Goal: Task Accomplishment & Management: Use online tool/utility

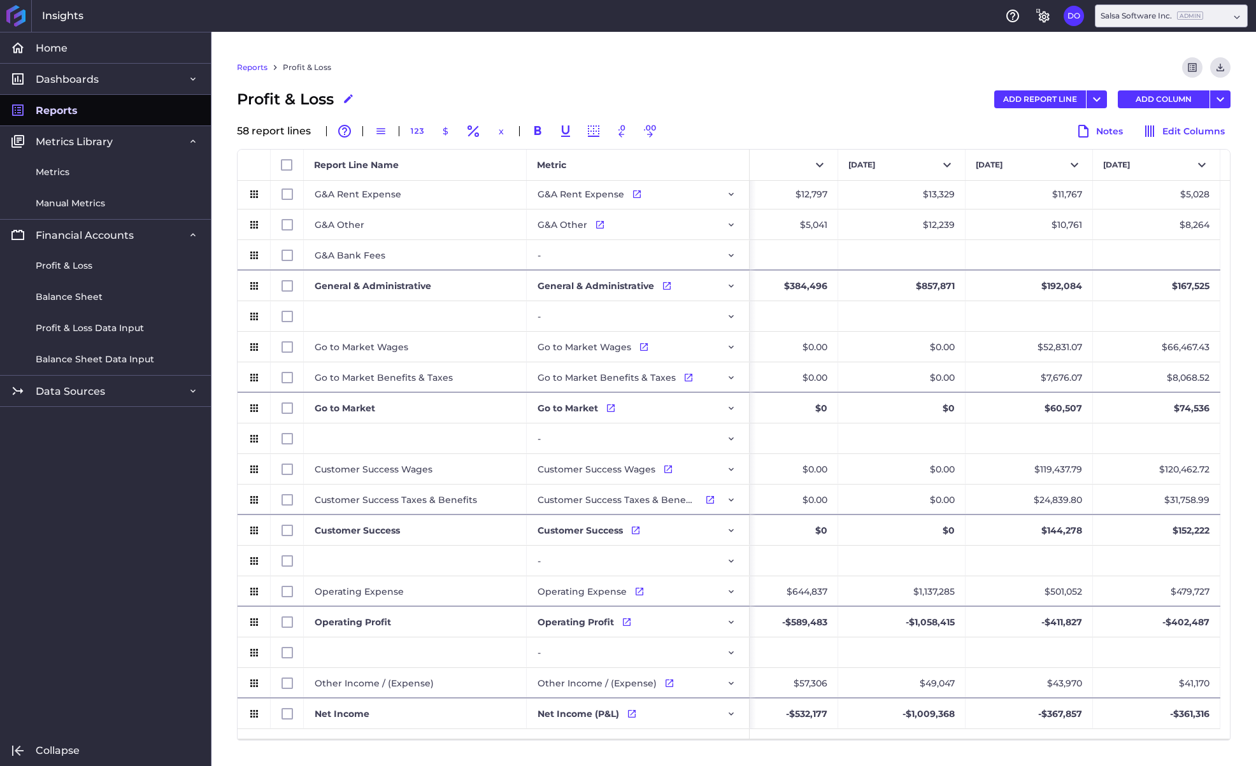
scroll to position [0, 3606]
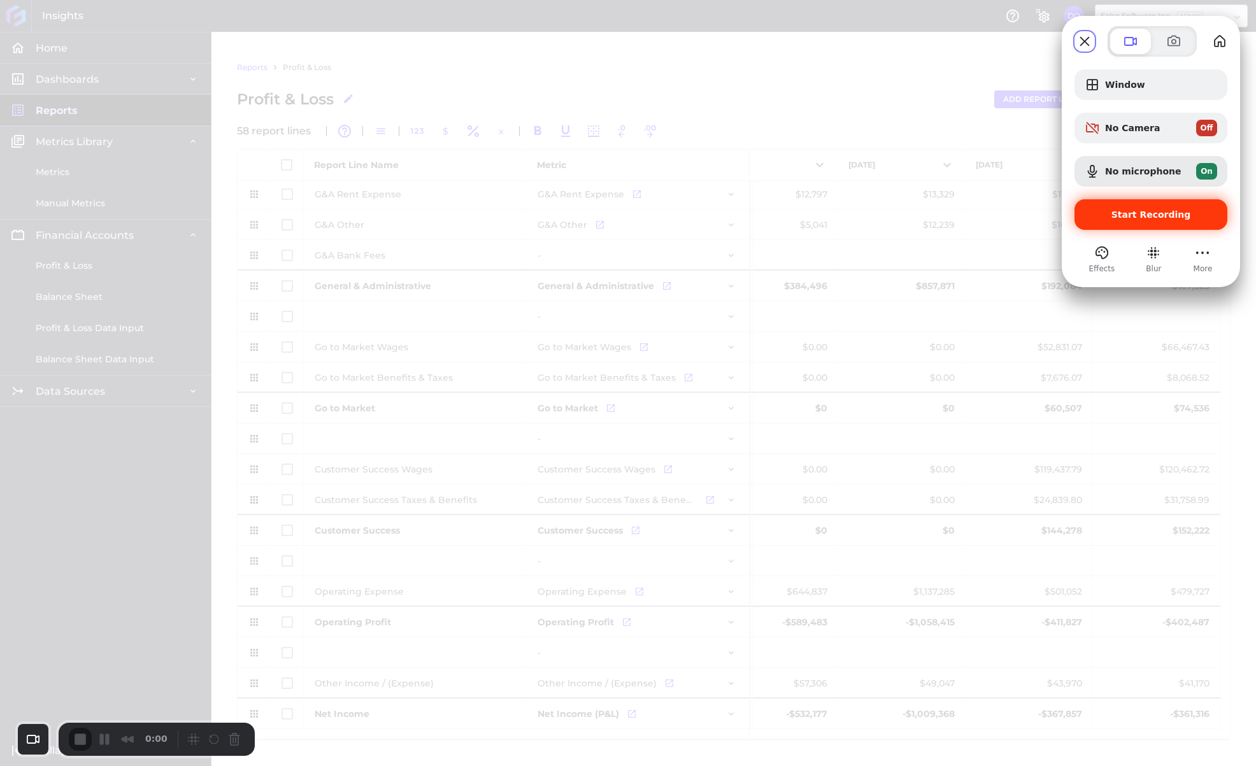
click at [1126, 213] on span "Start Recording" at bounding box center [1152, 215] width 80 height 10
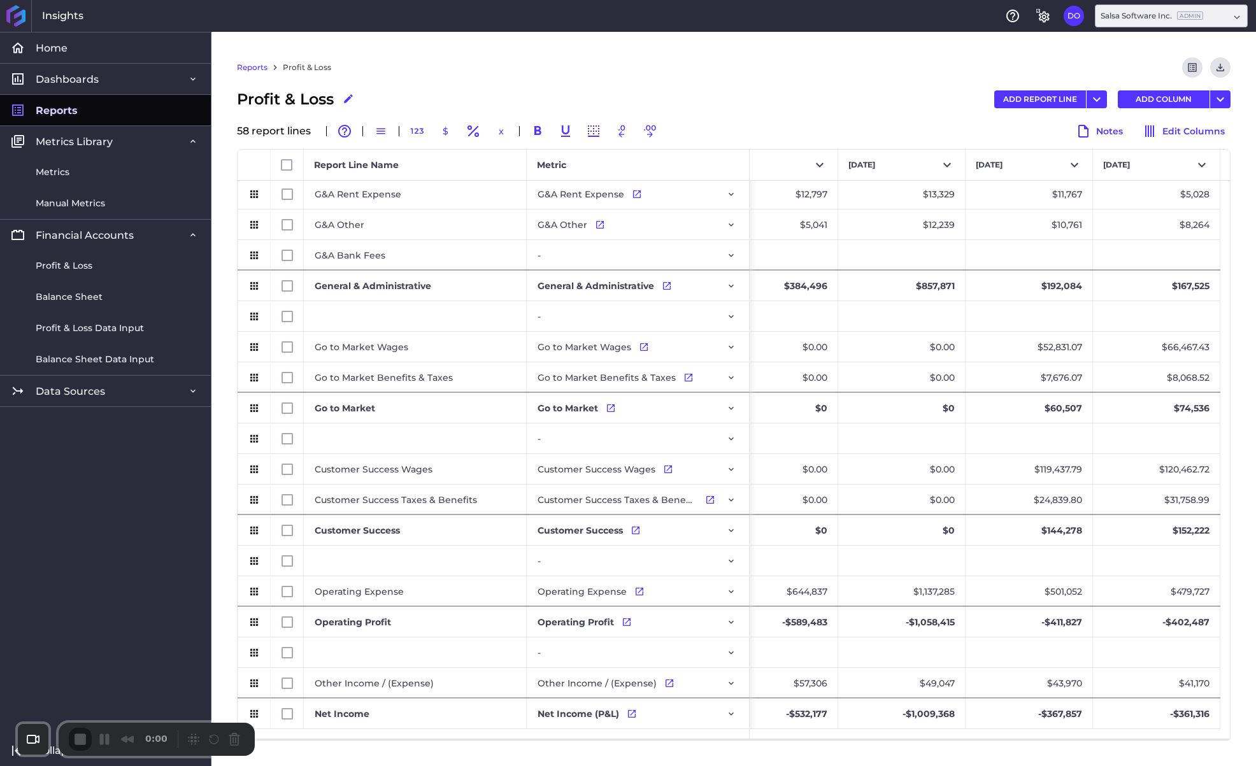
click at [76, 264] on span "Profit & Loss" at bounding box center [64, 265] width 57 height 13
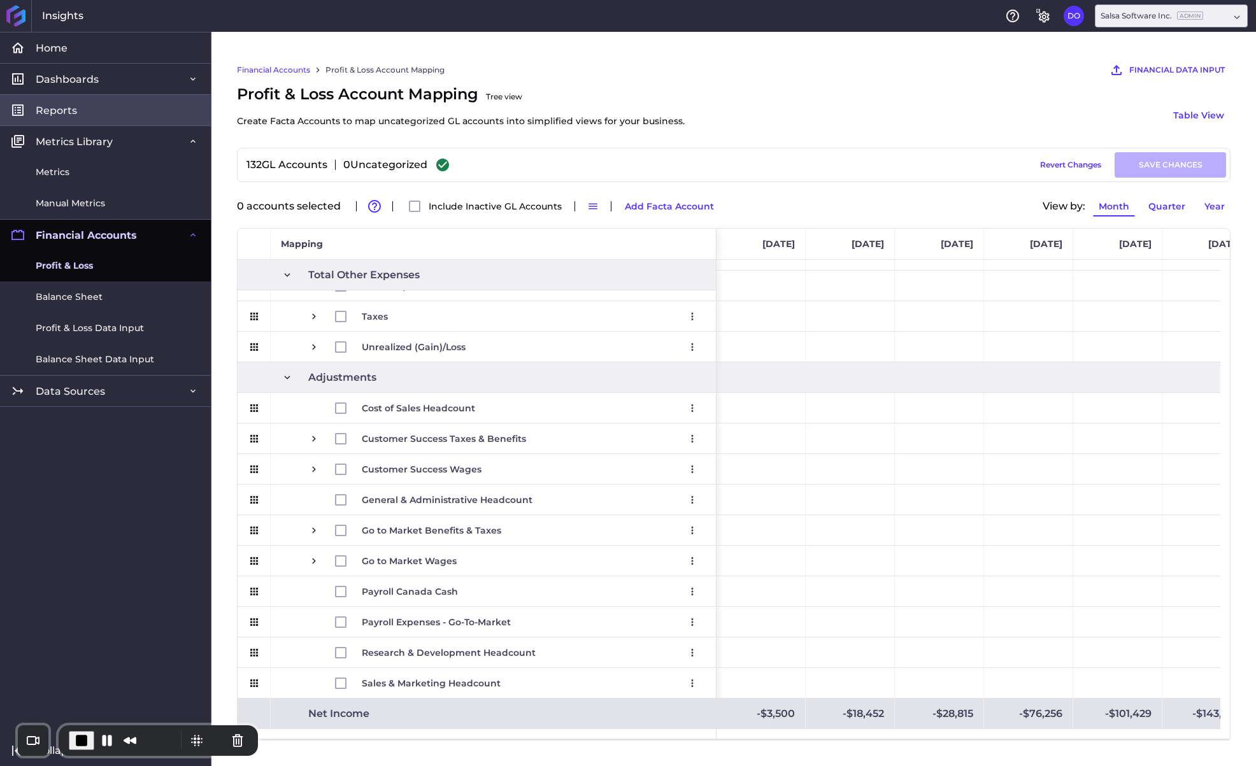
click at [73, 106] on span "Reports" at bounding box center [56, 110] width 41 height 13
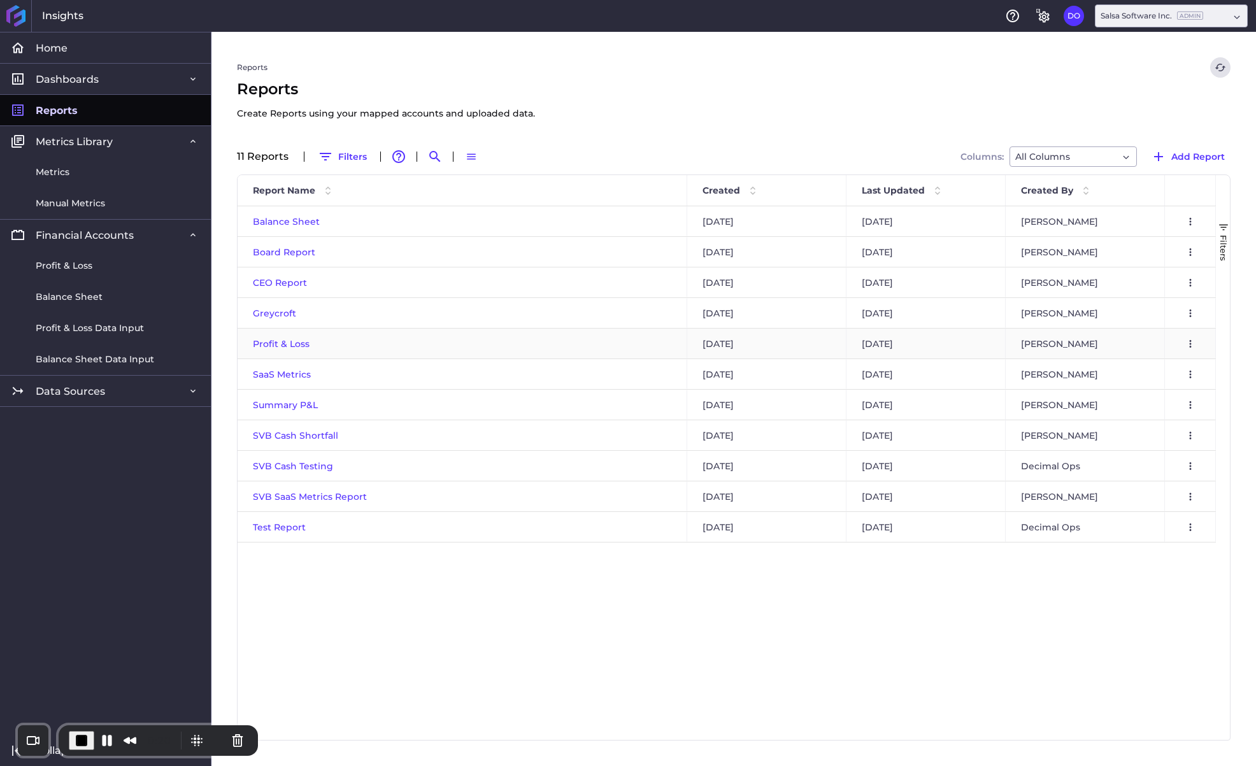
click at [293, 340] on span "Profit & Loss" at bounding box center [281, 343] width 57 height 11
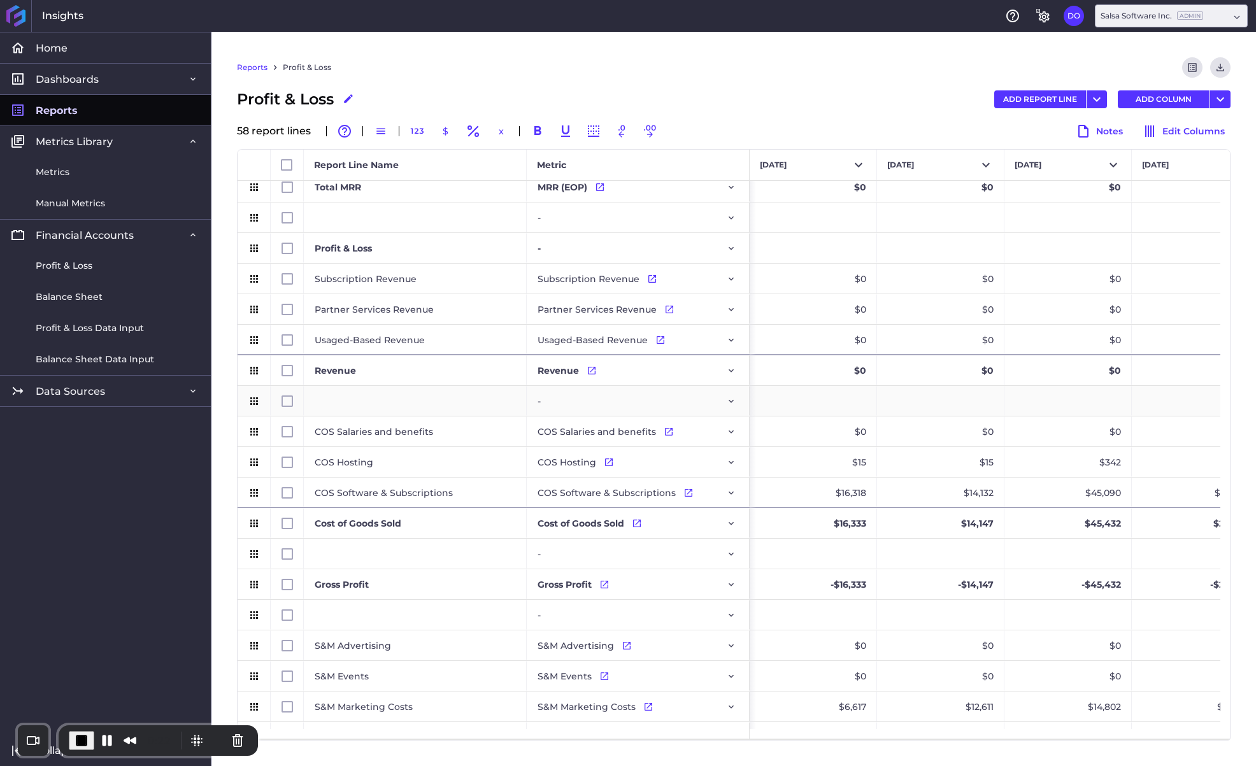
scroll to position [147, 0]
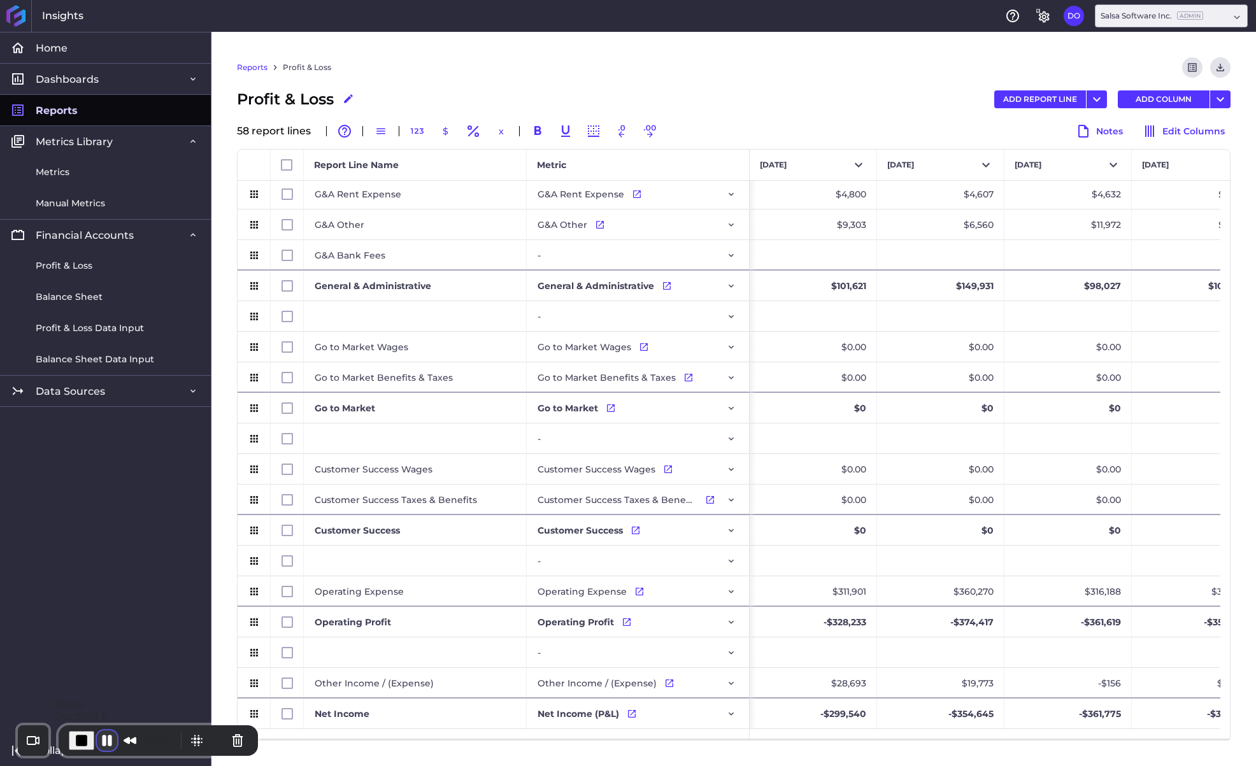
click at [109, 740] on button "Pause Recording" at bounding box center [107, 741] width 20 height 20
click at [73, 108] on span "Reports" at bounding box center [57, 110] width 42 height 13
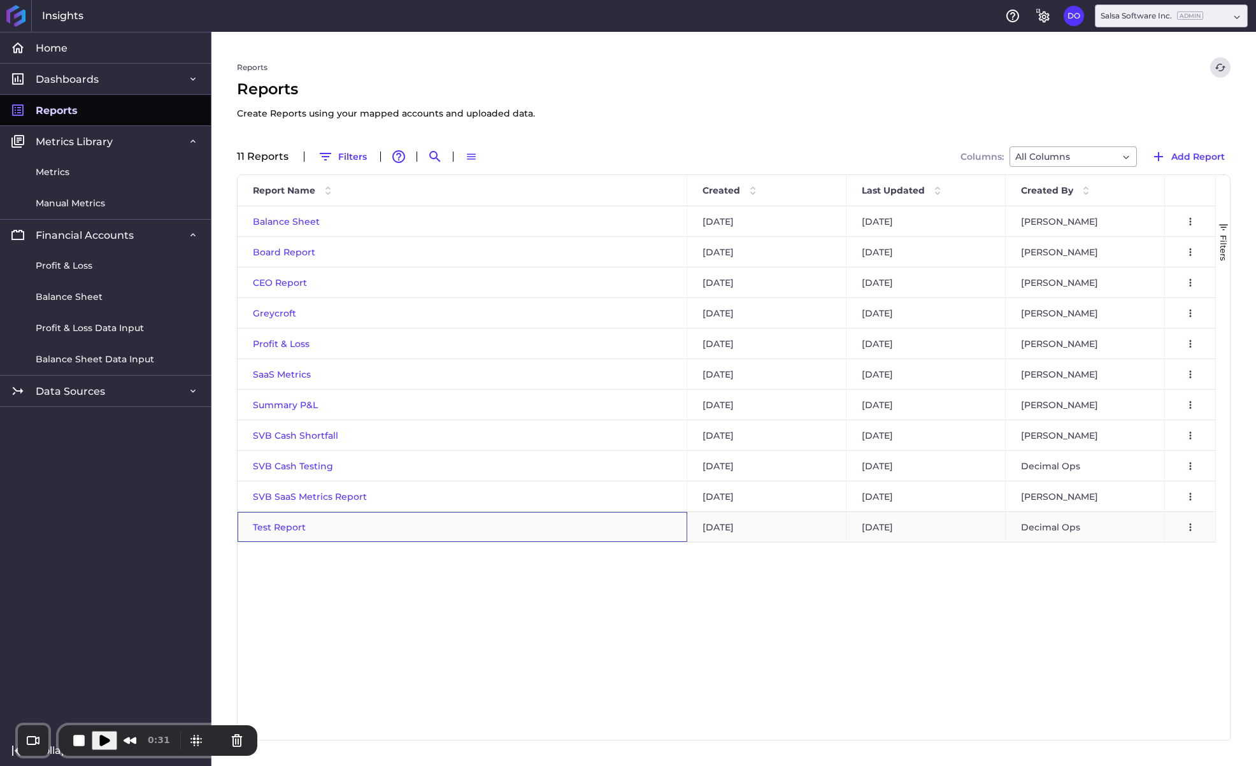
click at [285, 527] on span "Test Report" at bounding box center [279, 527] width 53 height 11
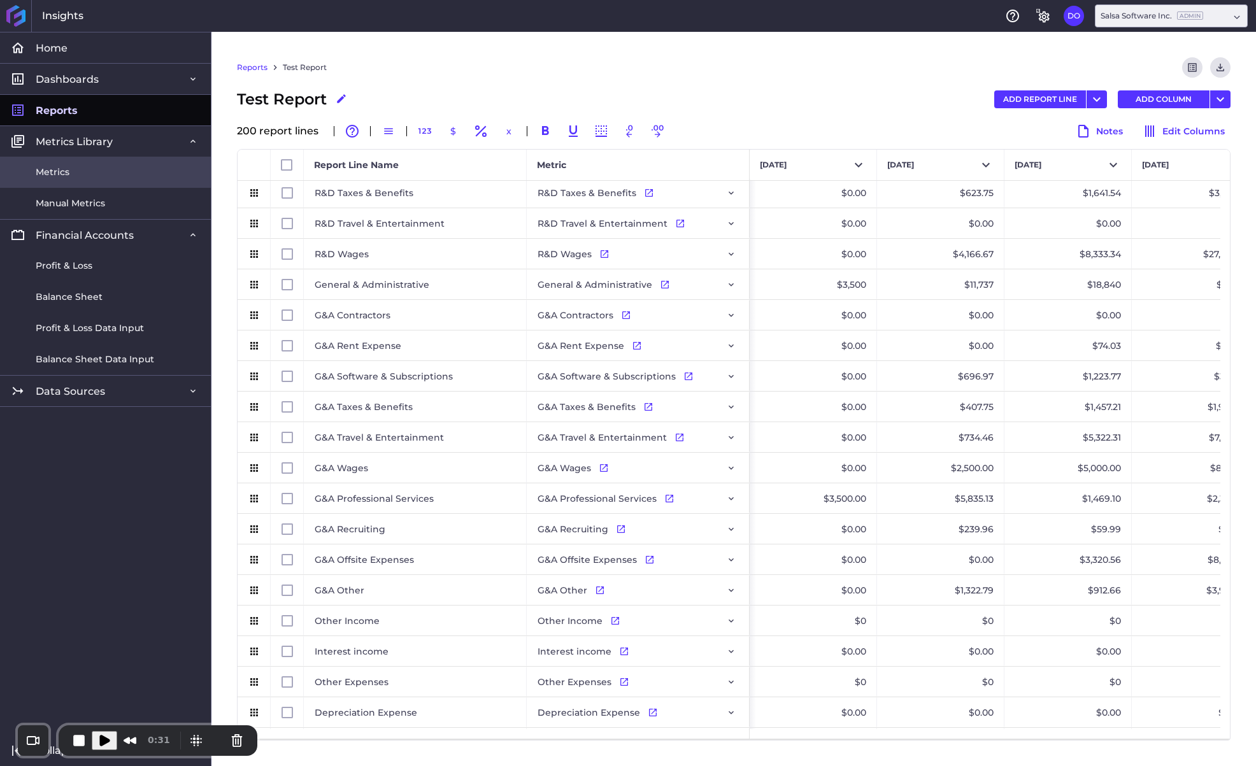
click at [72, 179] on link "Metrics" at bounding box center [105, 172] width 211 height 31
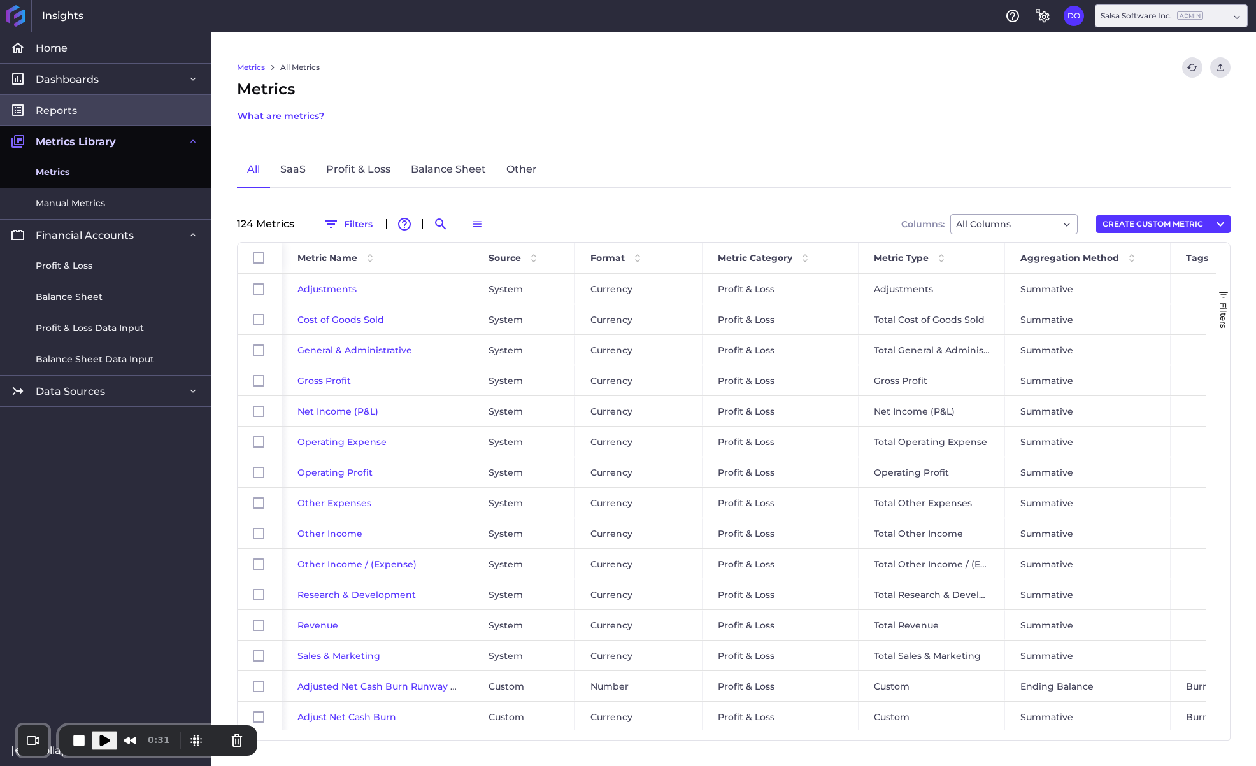
click at [124, 117] on link "Reports" at bounding box center [105, 109] width 211 height 31
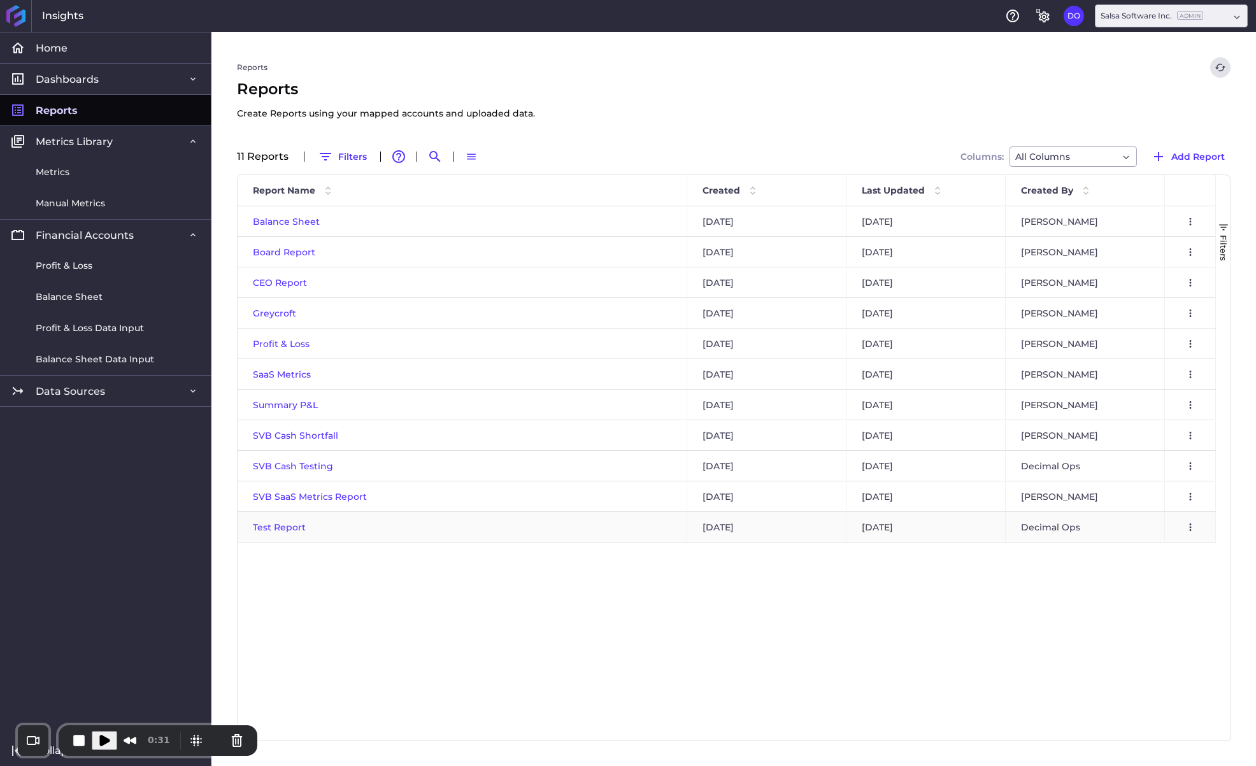
click at [286, 526] on span "Test Report" at bounding box center [279, 527] width 53 height 11
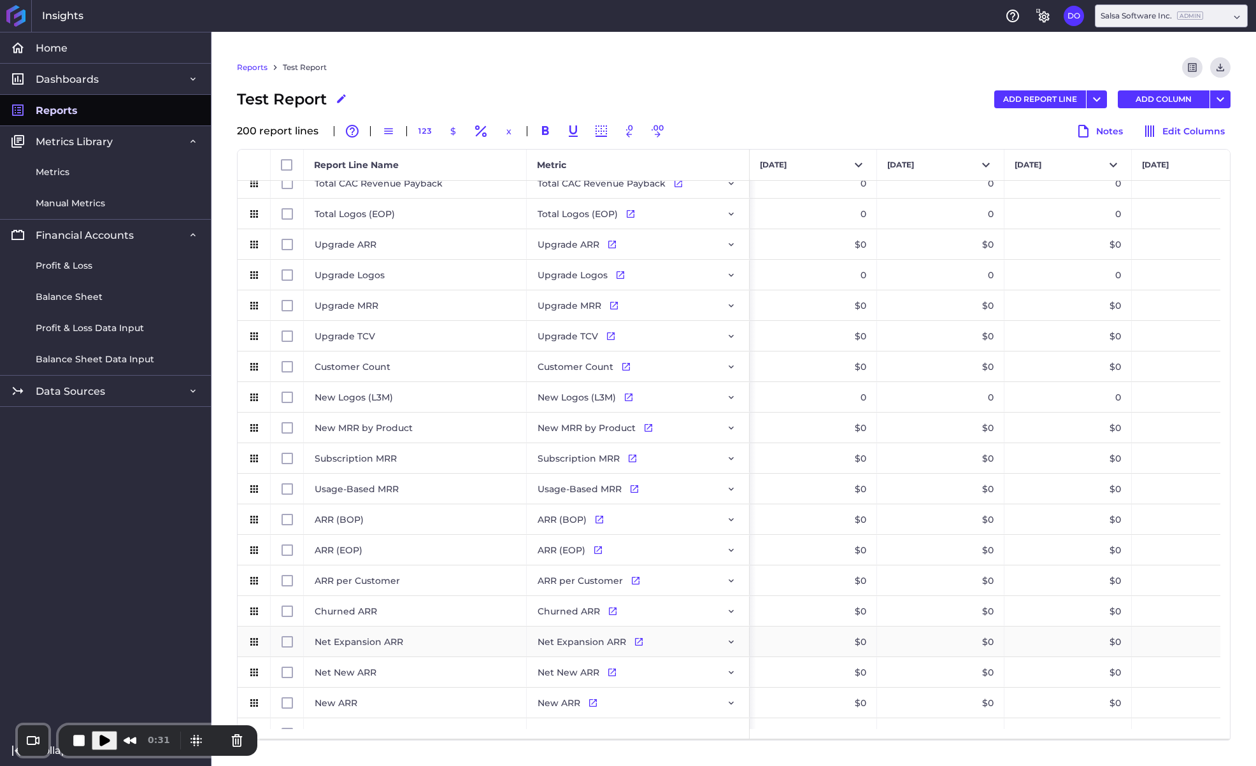
scroll to position [5567, 0]
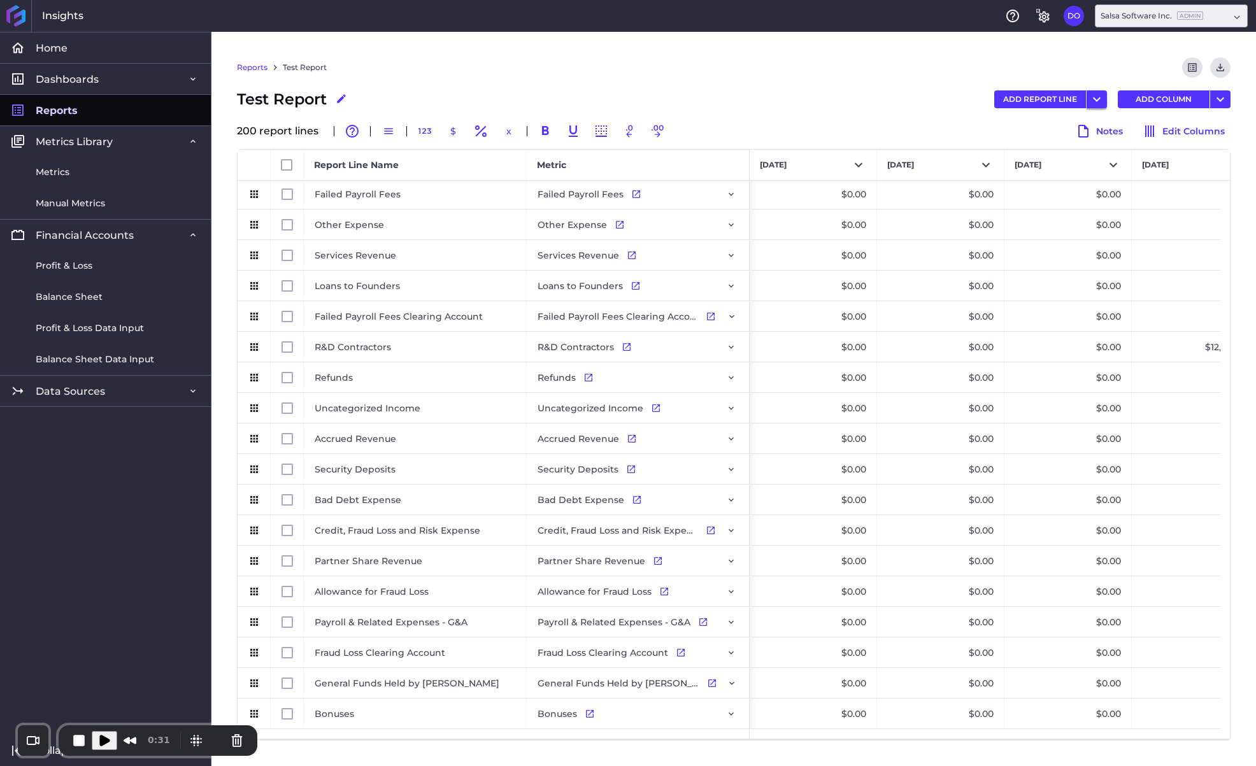
click at [1095, 101] on icon "User Menu" at bounding box center [1096, 99] width 15 height 15
drag, startPoint x: 1012, startPoint y: 124, endPoint x: 1038, endPoint y: 56, distance: 73.0
click at [1038, 56] on div "Reports Test Report Preview Report Download CSV Test Report Edit Report Name AD…" at bounding box center [733, 399] width 1045 height 734
click at [1017, 147] on button "Add Multiple Report Lines..." at bounding box center [1025, 154] width 166 height 29
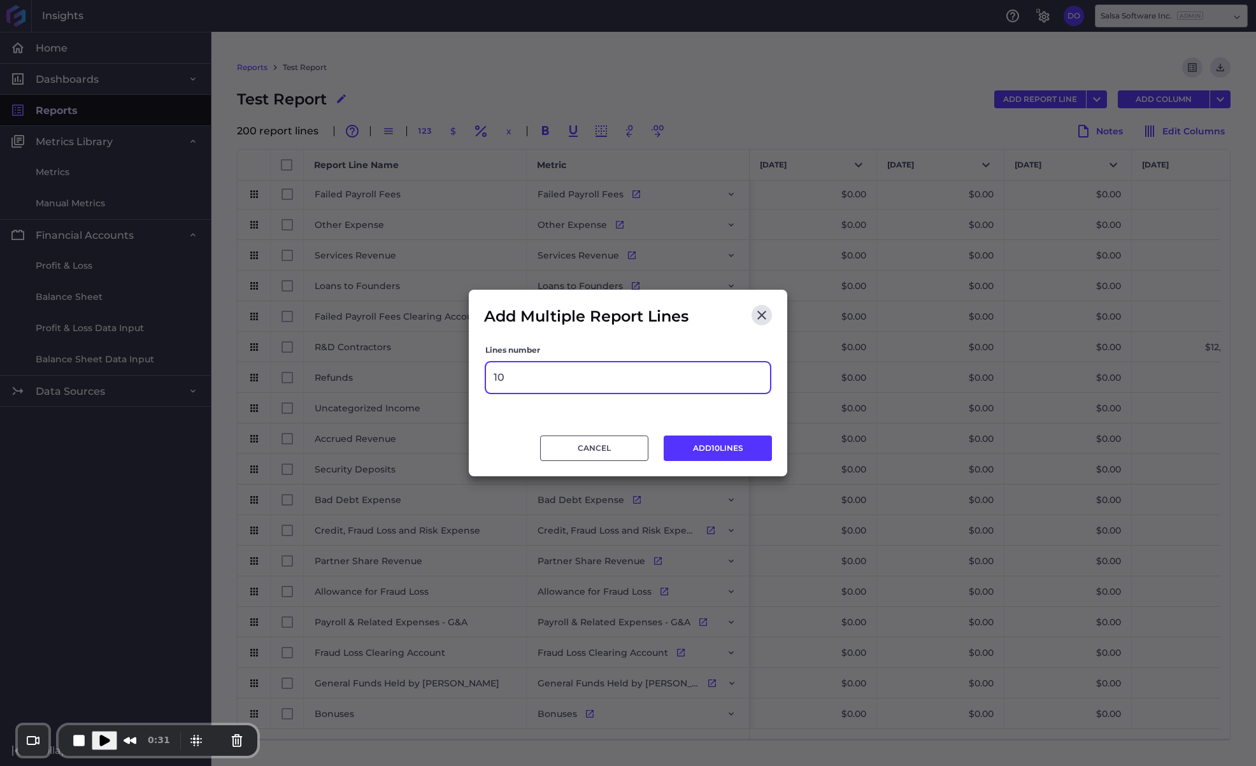
click at [608, 370] on input "10" at bounding box center [628, 377] width 284 height 31
click at [608, 371] on input "10" at bounding box center [628, 377] width 284 height 31
type input "4"
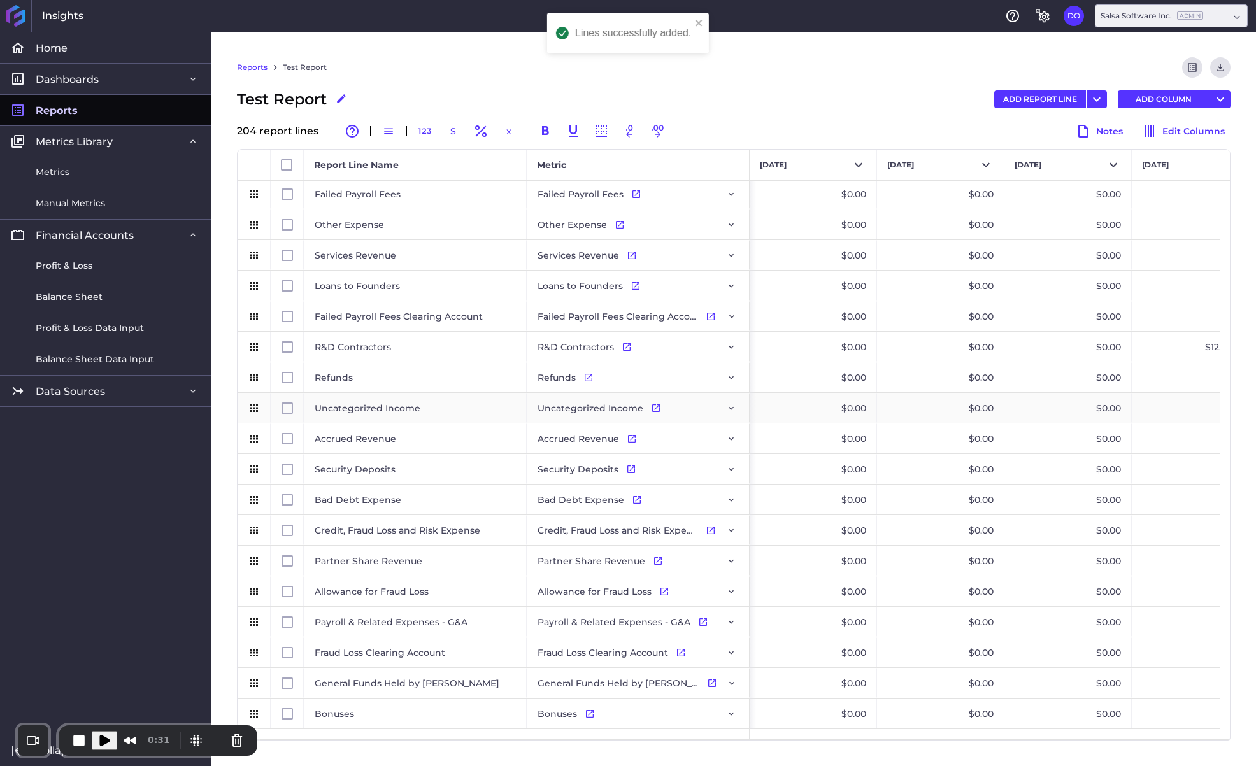
scroll to position [5689, 0]
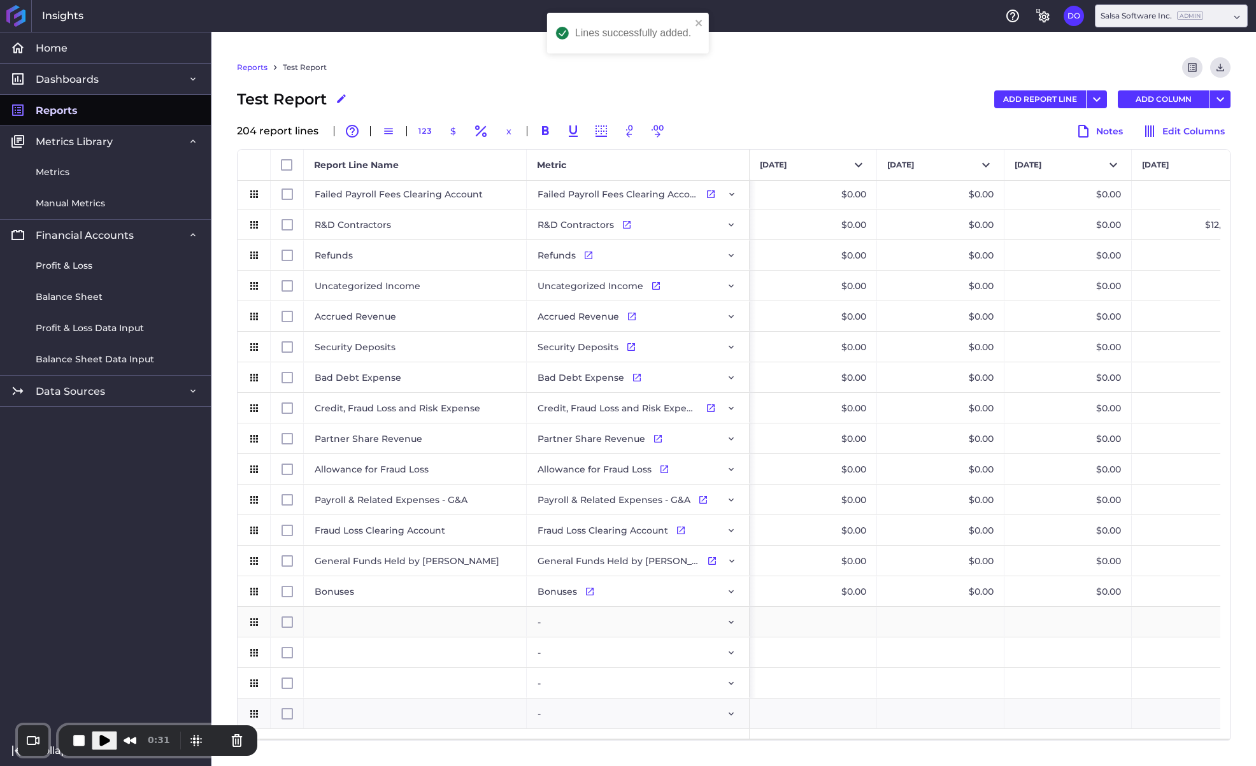
click at [340, 626] on div "Press SPACE to select this row." at bounding box center [415, 622] width 223 height 30
type input "c"
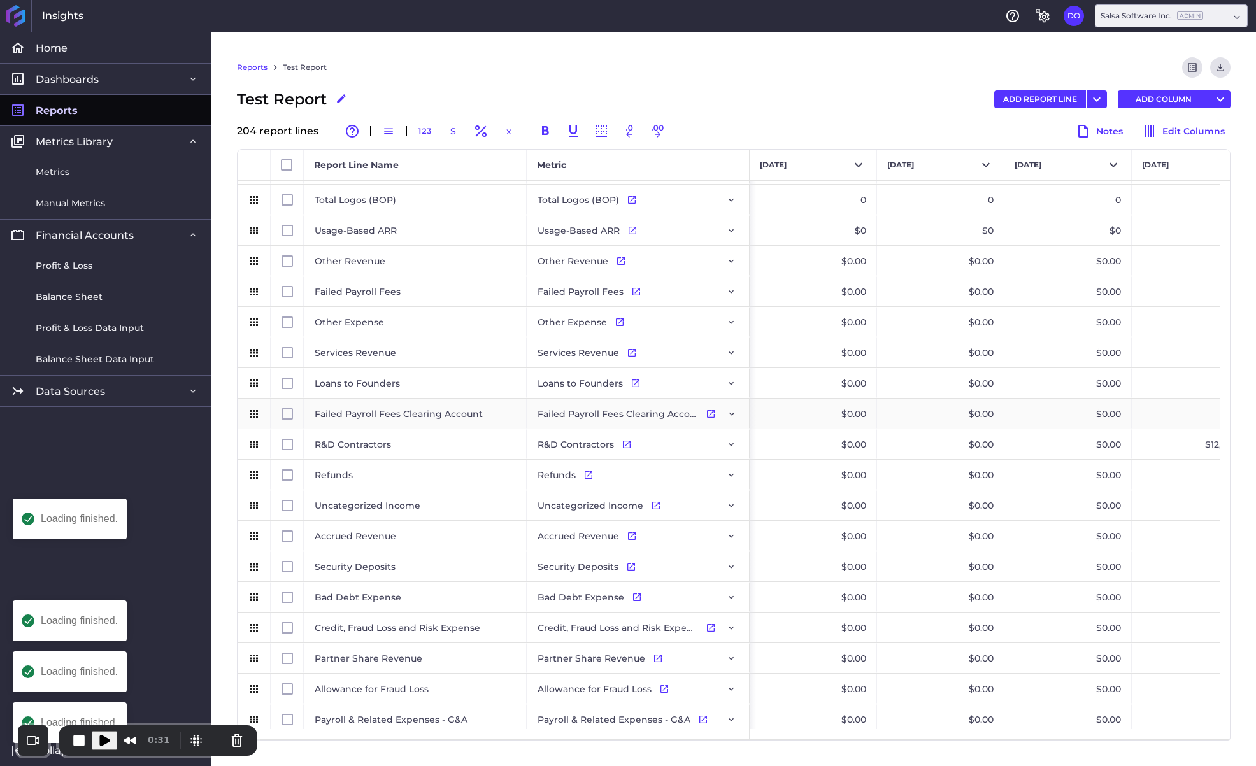
scroll to position [5461, 0]
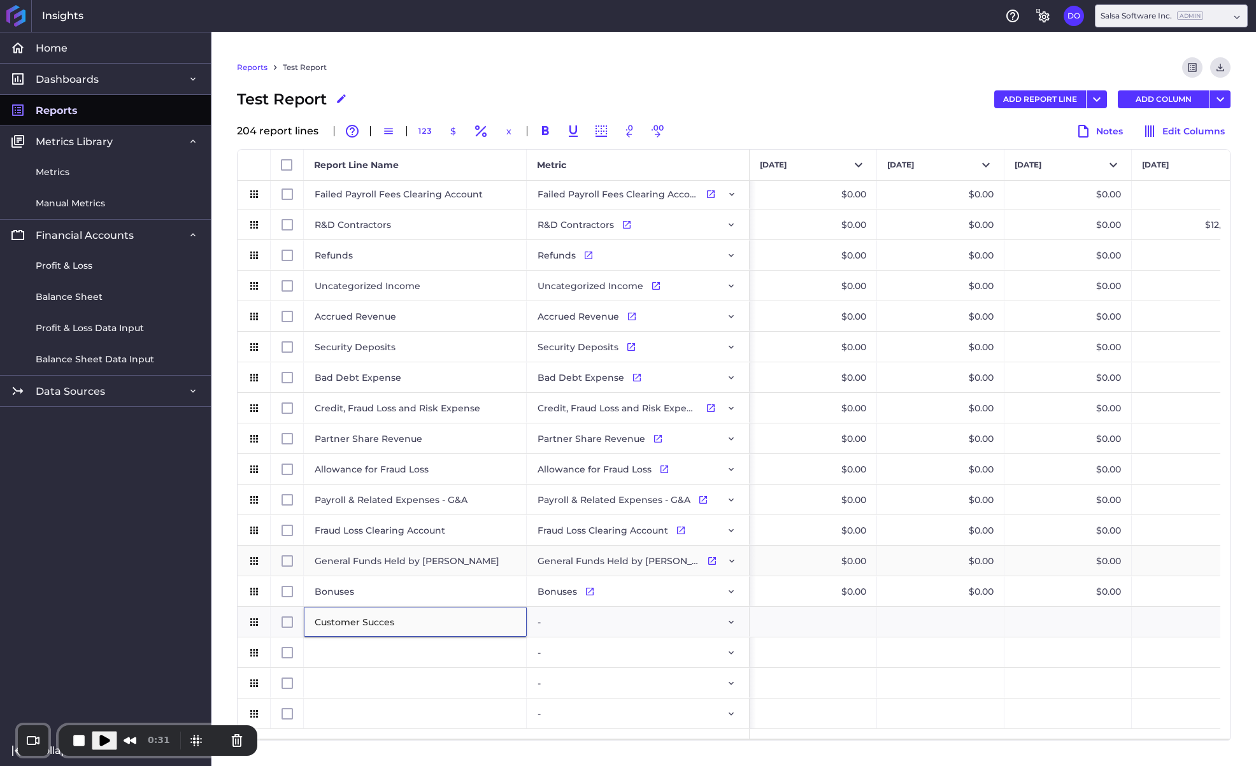
type input "Customer Success"
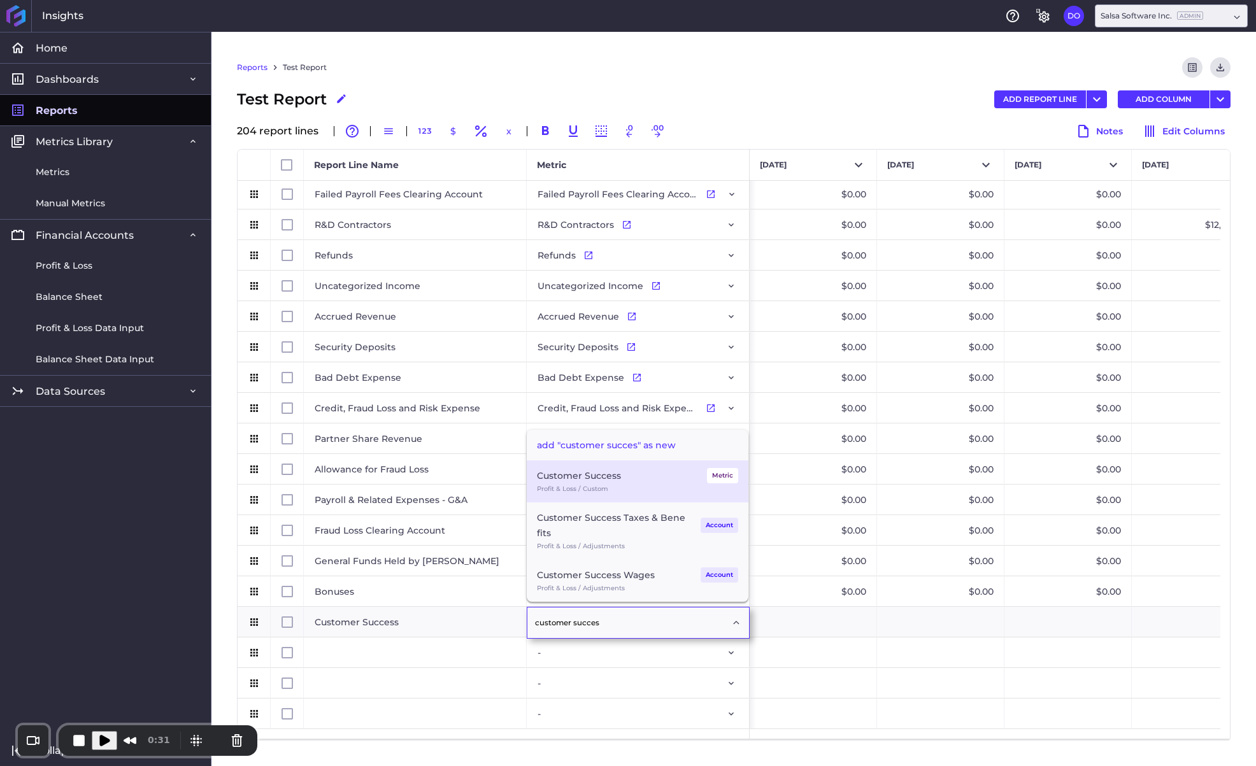
type input "customer succes"
click at [567, 485] on div "Profit & Loss / Custom" at bounding box center [637, 488] width 201 height 11
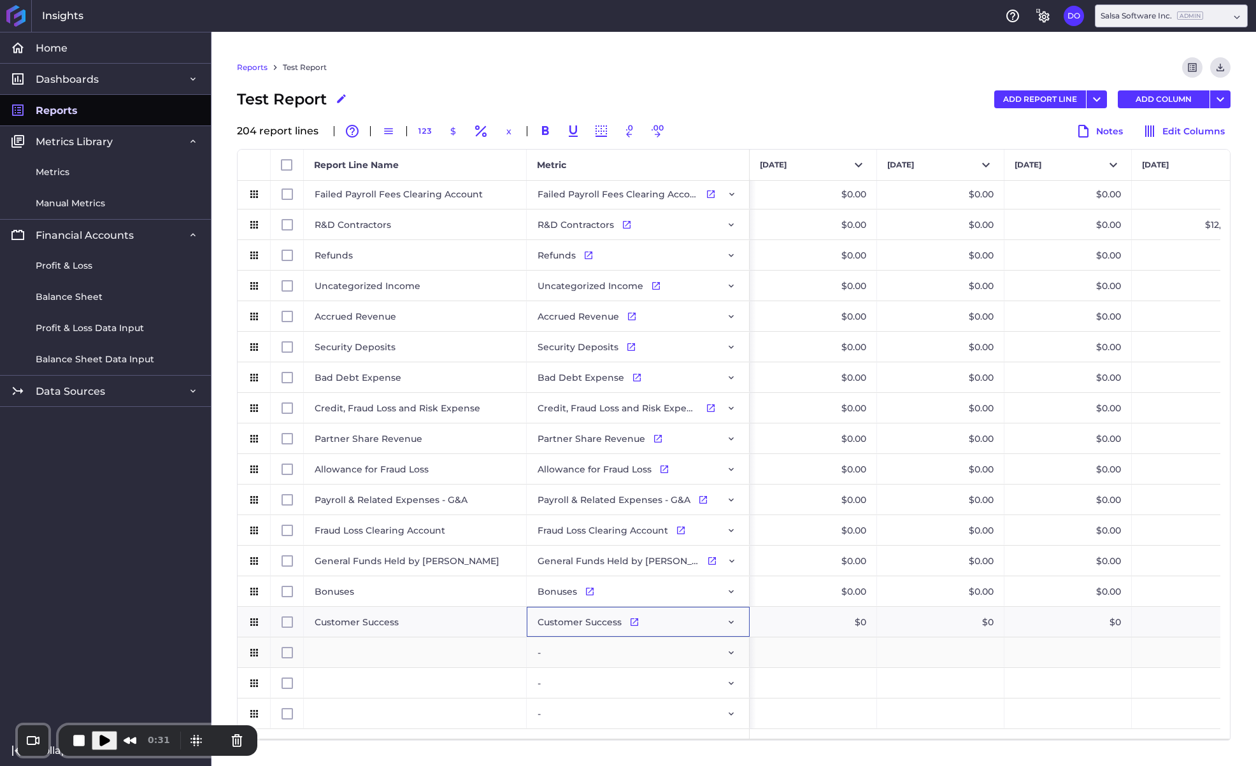
click at [412, 647] on div "Press SPACE to select this row." at bounding box center [415, 653] width 223 height 30
click at [398, 648] on div "Press SPACE to select this row." at bounding box center [415, 653] width 223 height 30
type input "Go-to-Market"
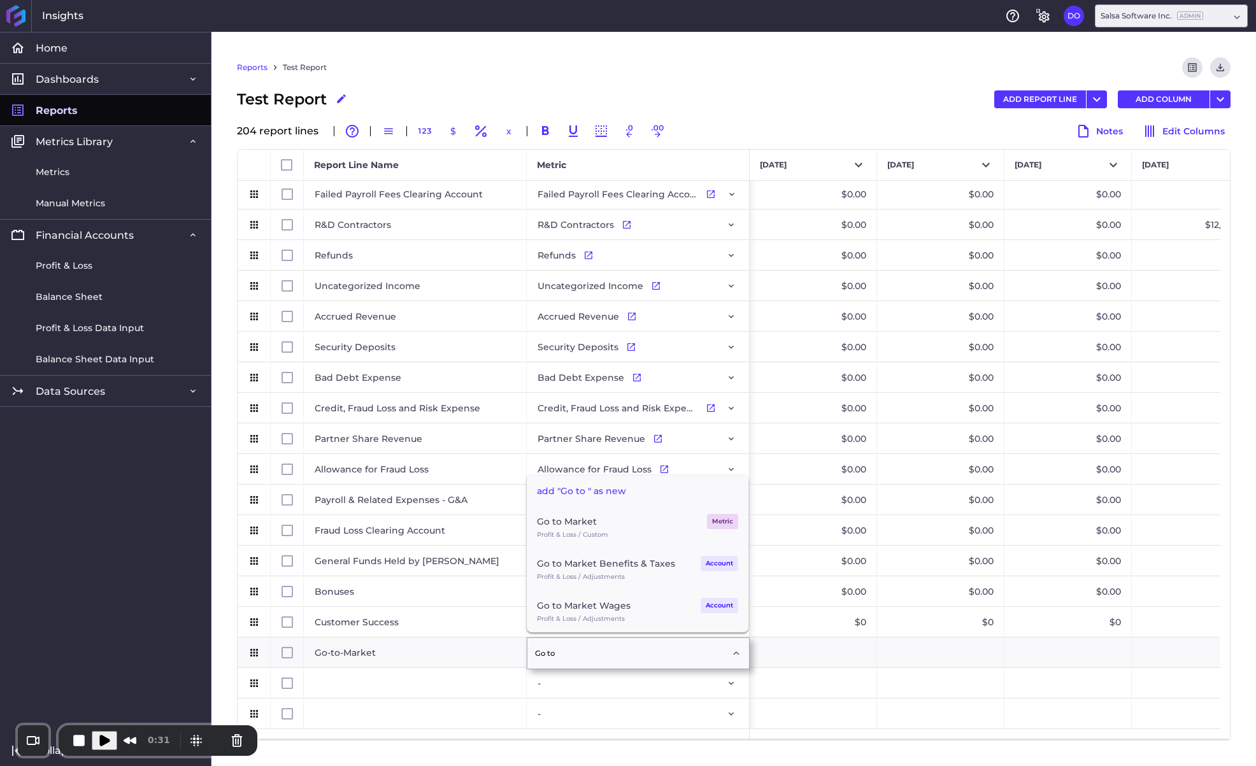
type input "Go to"
click at [558, 532] on div "Profit & Loss / Custom" at bounding box center [637, 534] width 201 height 11
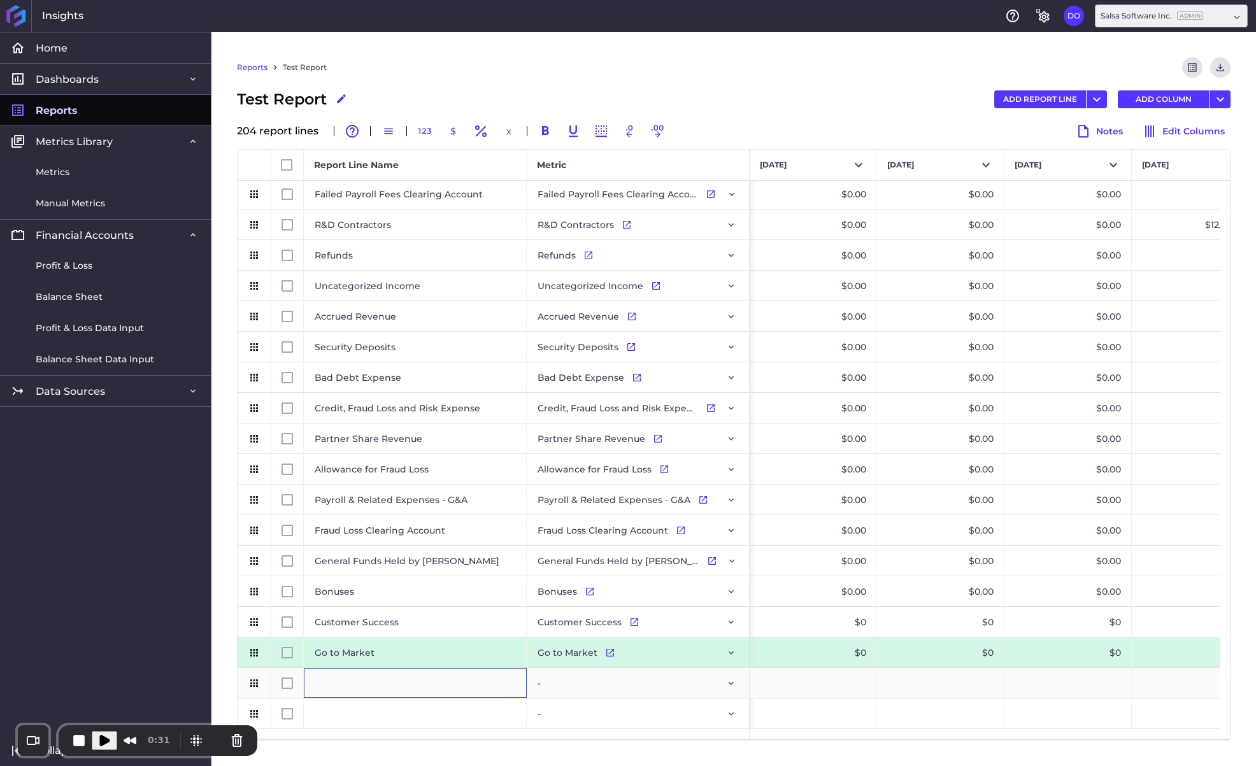
click at [361, 679] on div "Press SPACE to select this row." at bounding box center [415, 683] width 223 height 30
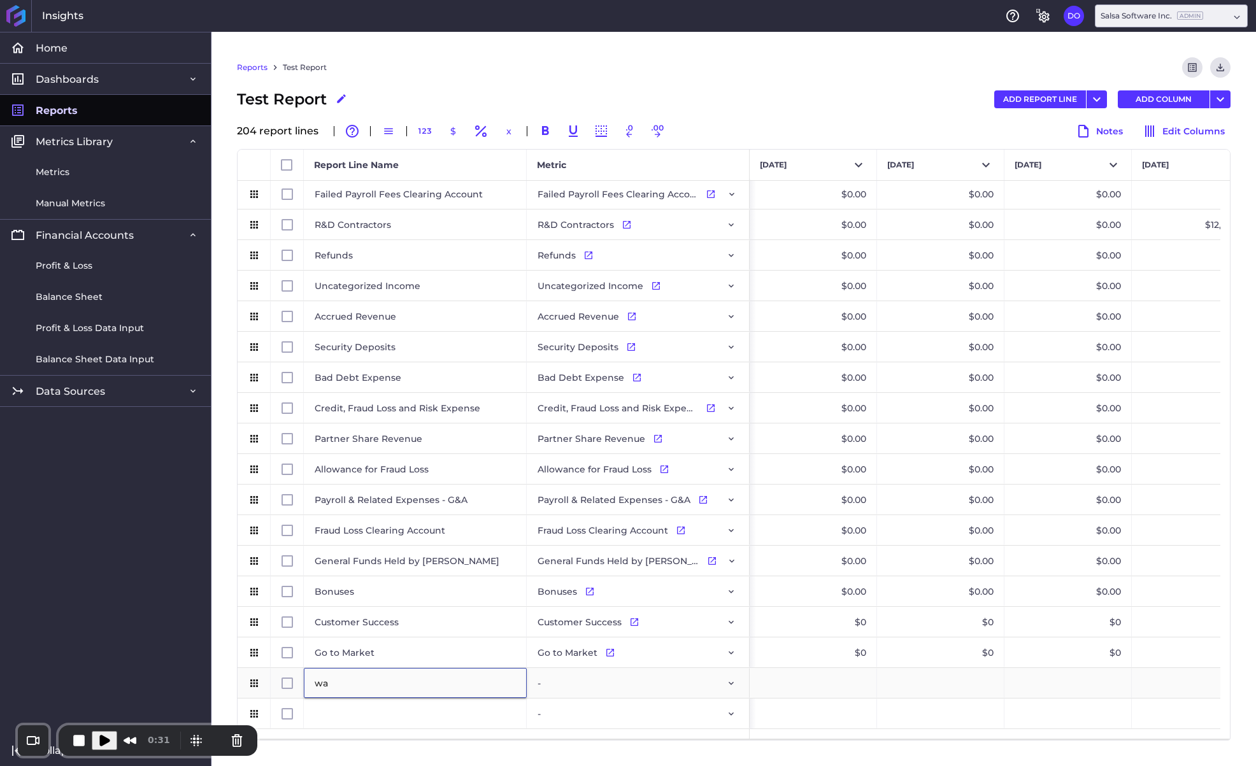
type input "w"
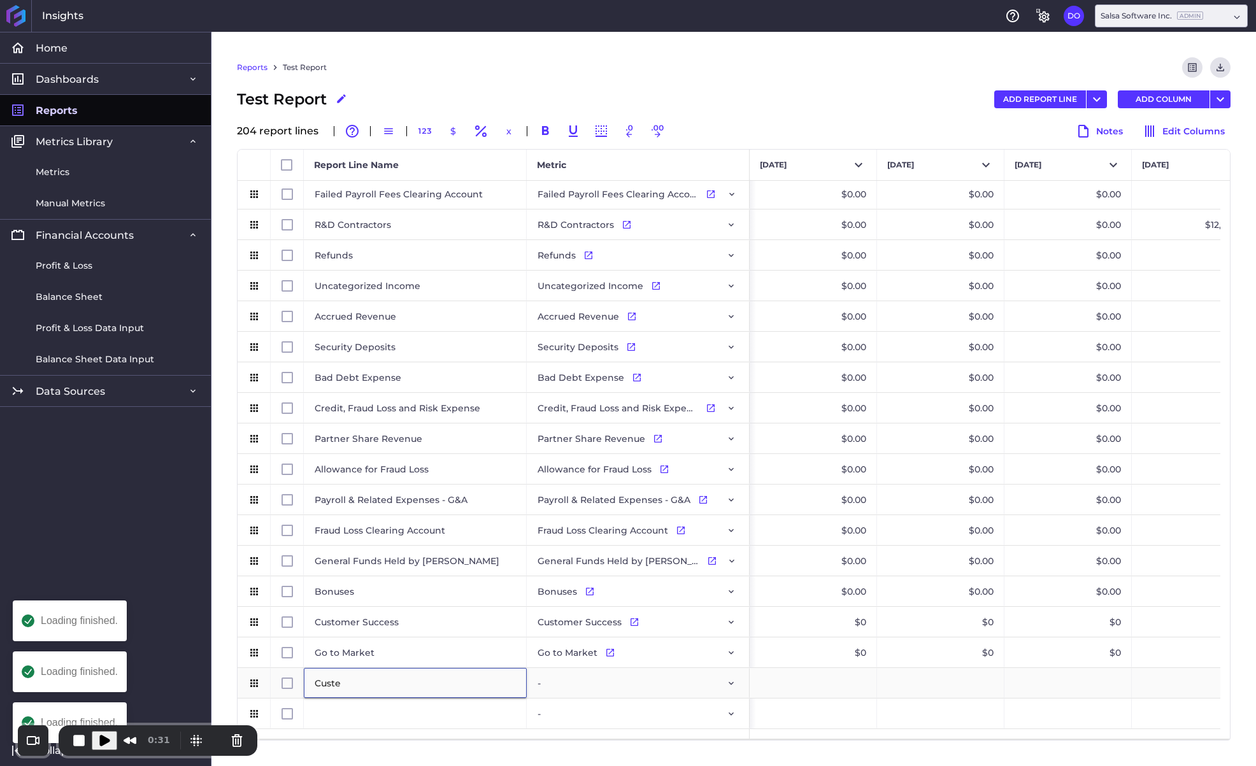
type input "Cust"
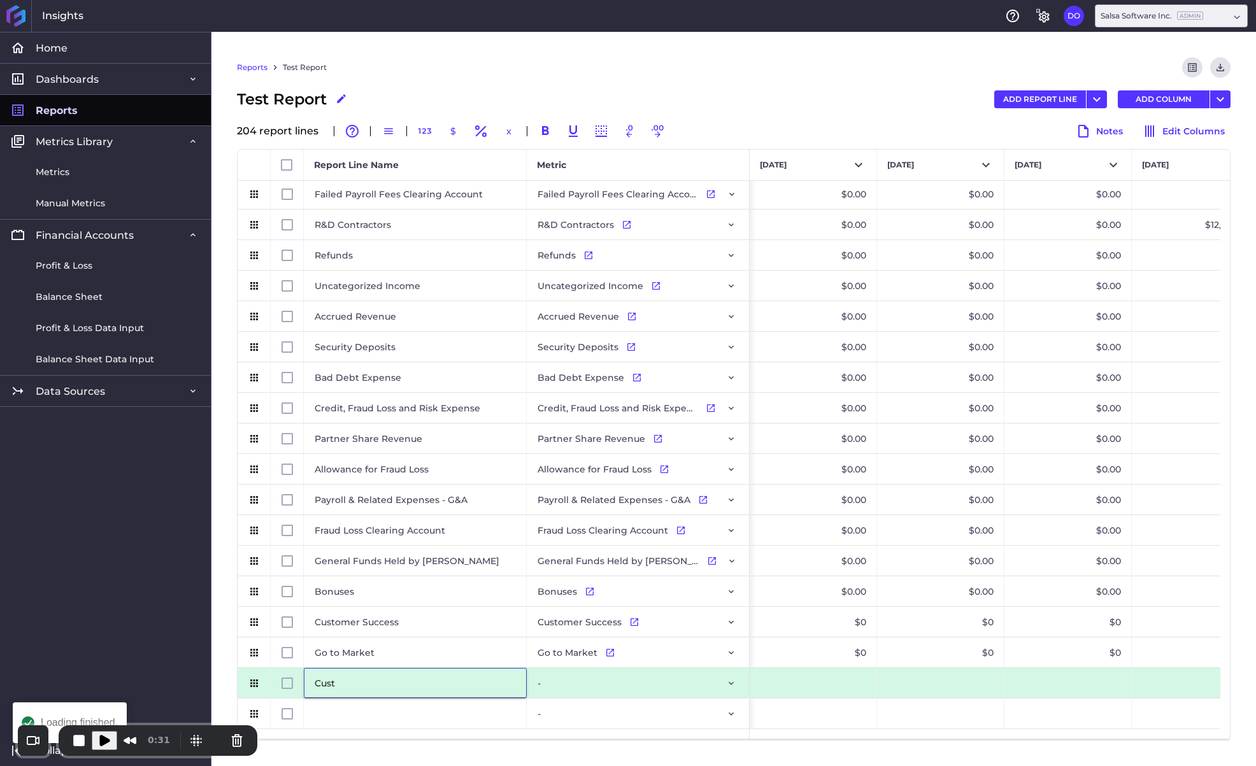
click at [376, 683] on input "Cust" at bounding box center [415, 683] width 204 height 25
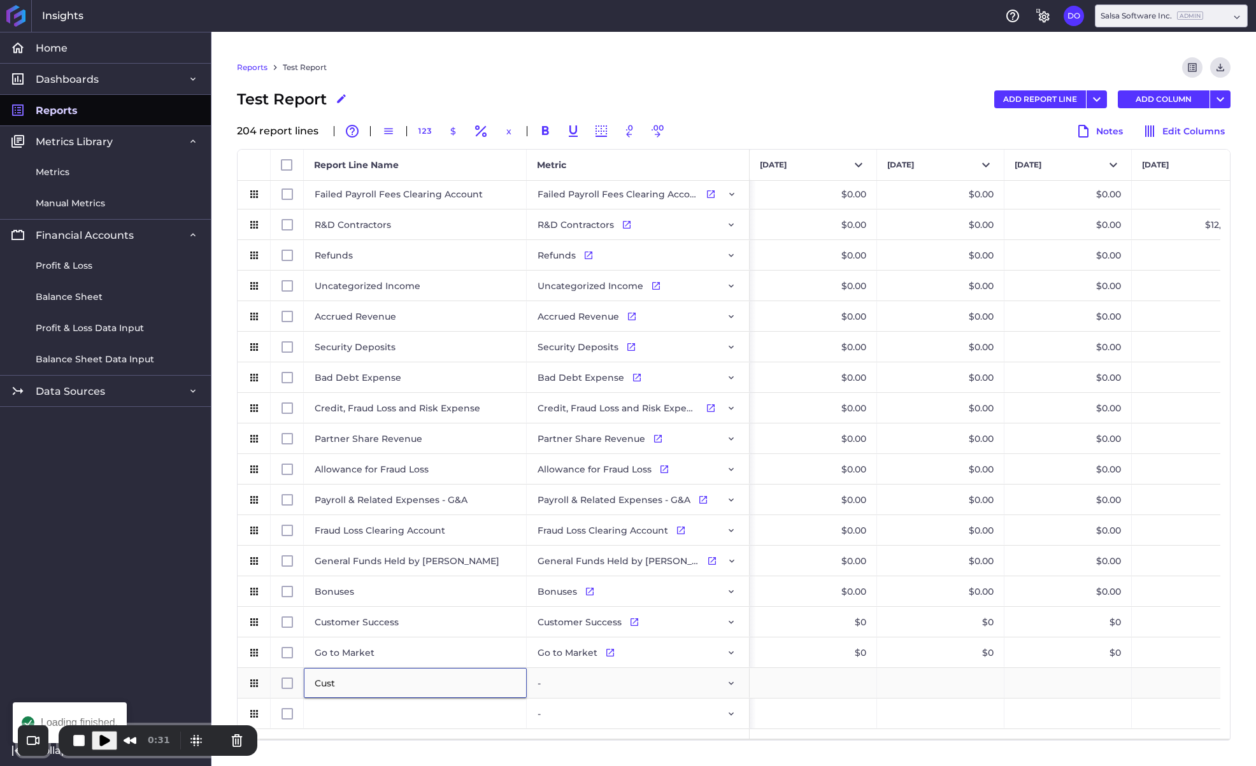
click at [376, 683] on input "Cust" at bounding box center [415, 683] width 204 height 25
click at [334, 684] on input "Input Editor" at bounding box center [415, 683] width 204 height 25
type input "[PERSON_NAME]"
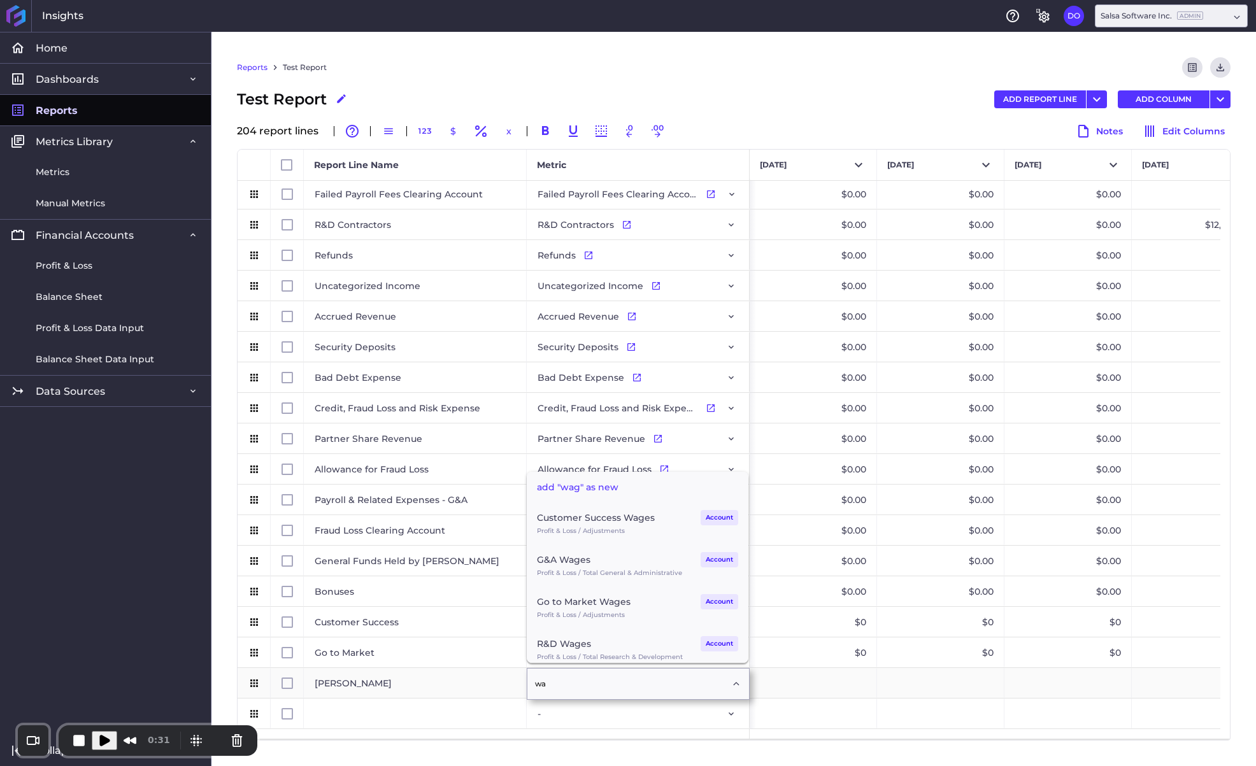
type input "w"
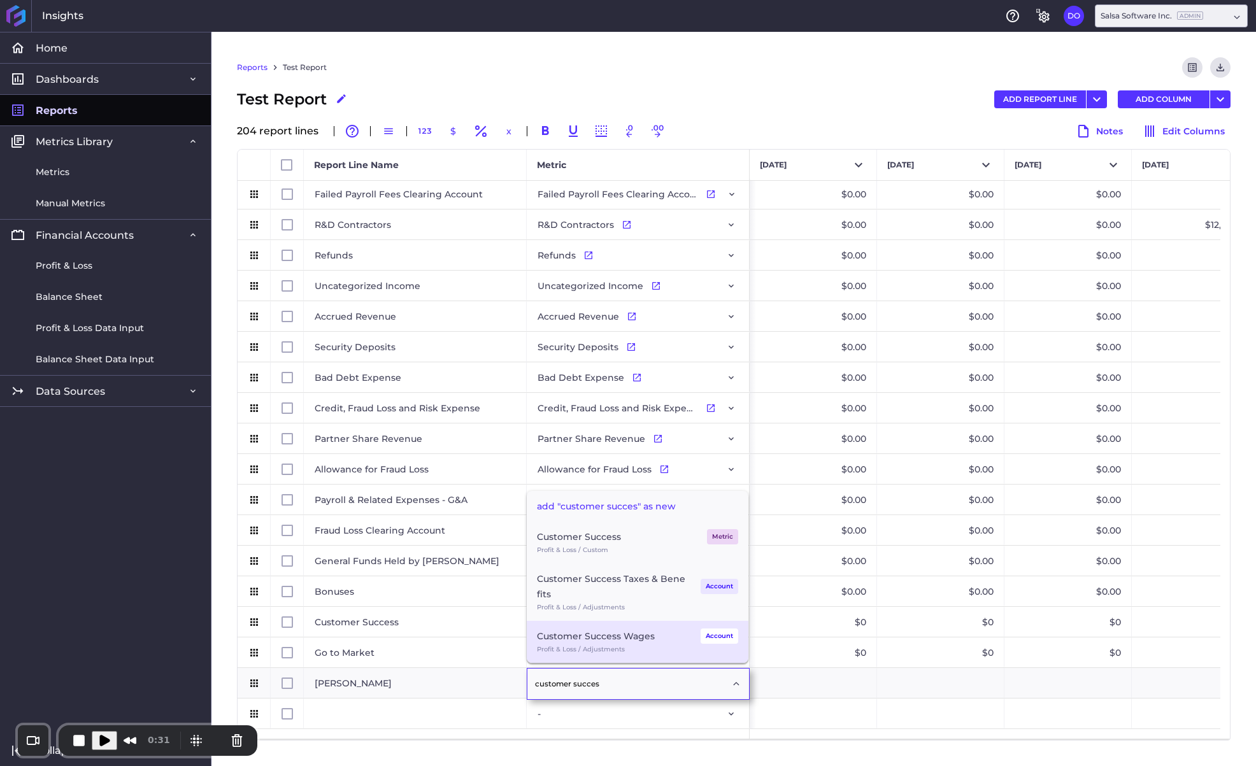
type input "customer succes"
click at [567, 641] on div "Customer Success Wages" at bounding box center [596, 636] width 118 height 15
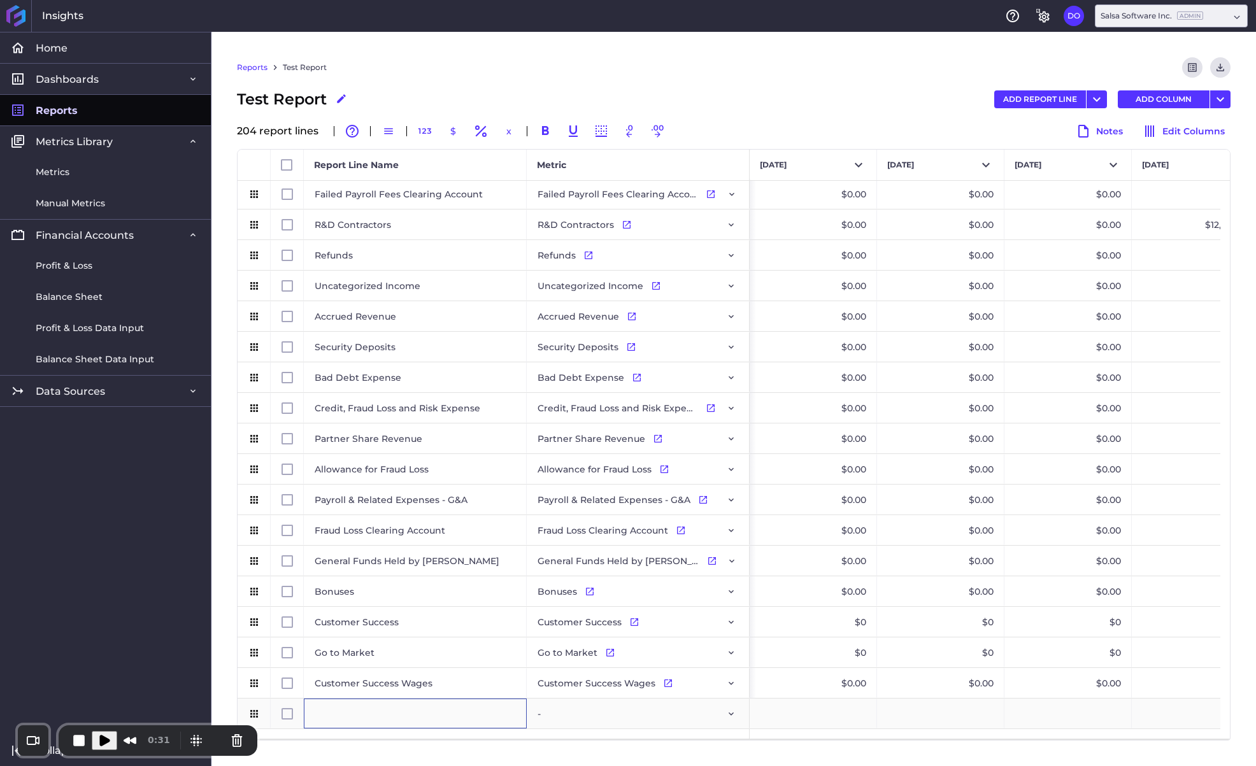
click at [366, 709] on div "Press SPACE to select this row." at bounding box center [415, 714] width 223 height 30
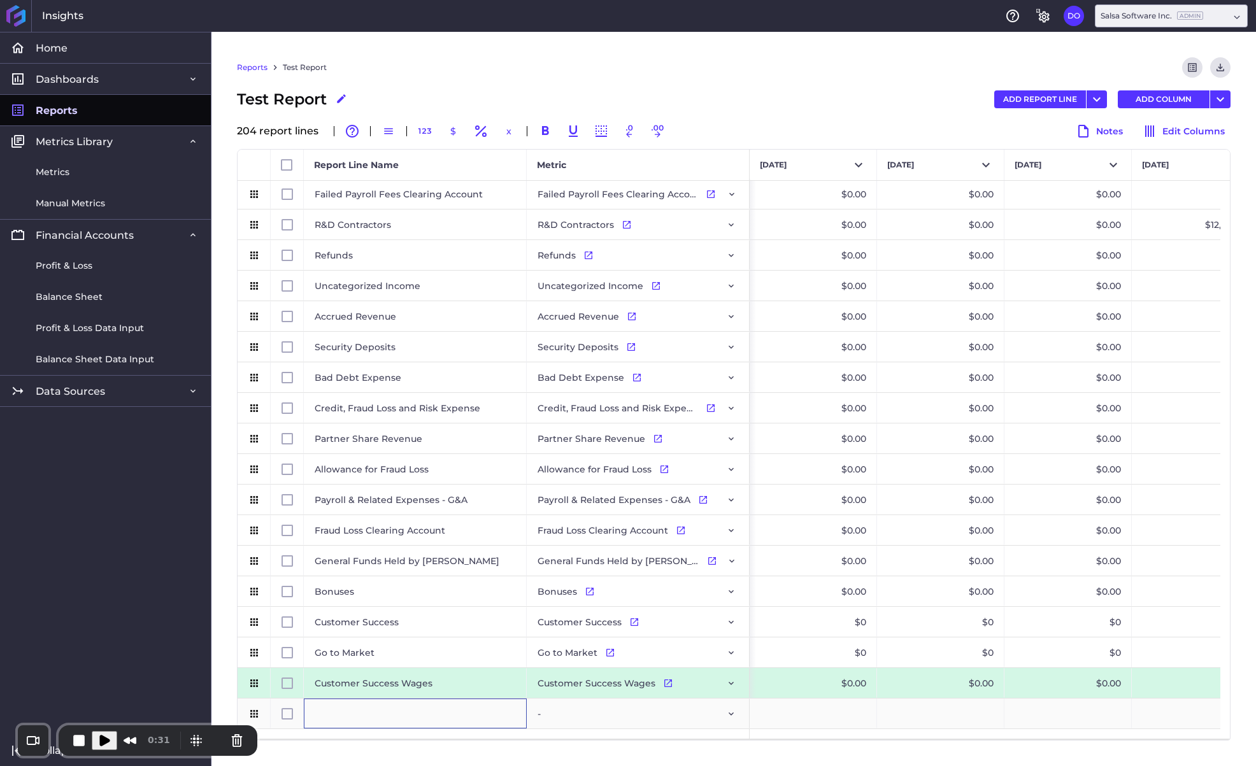
click at [354, 716] on div "Press SPACE to select this row." at bounding box center [415, 714] width 223 height 30
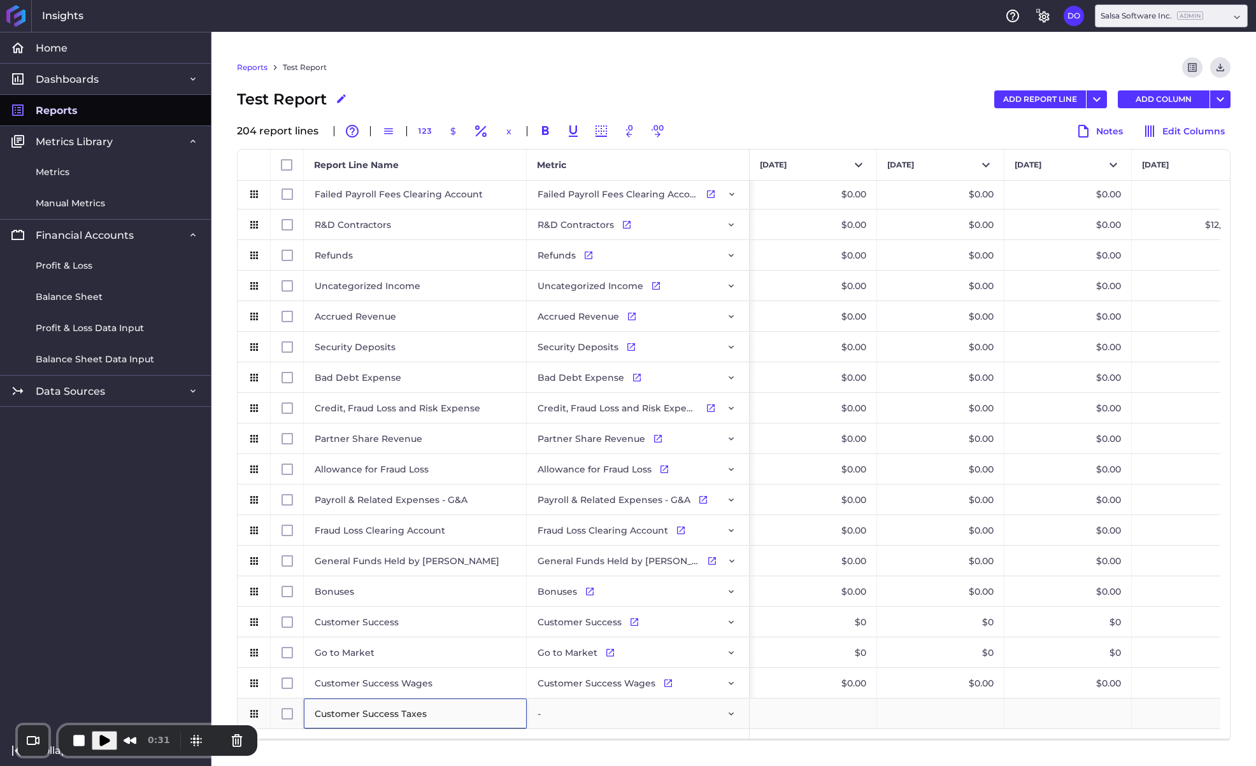
type input "Customer Success Taxes &"
checkbox input "false"
checkbox input "true"
type input "Customer Success Taxes &"
checkbox input "false"
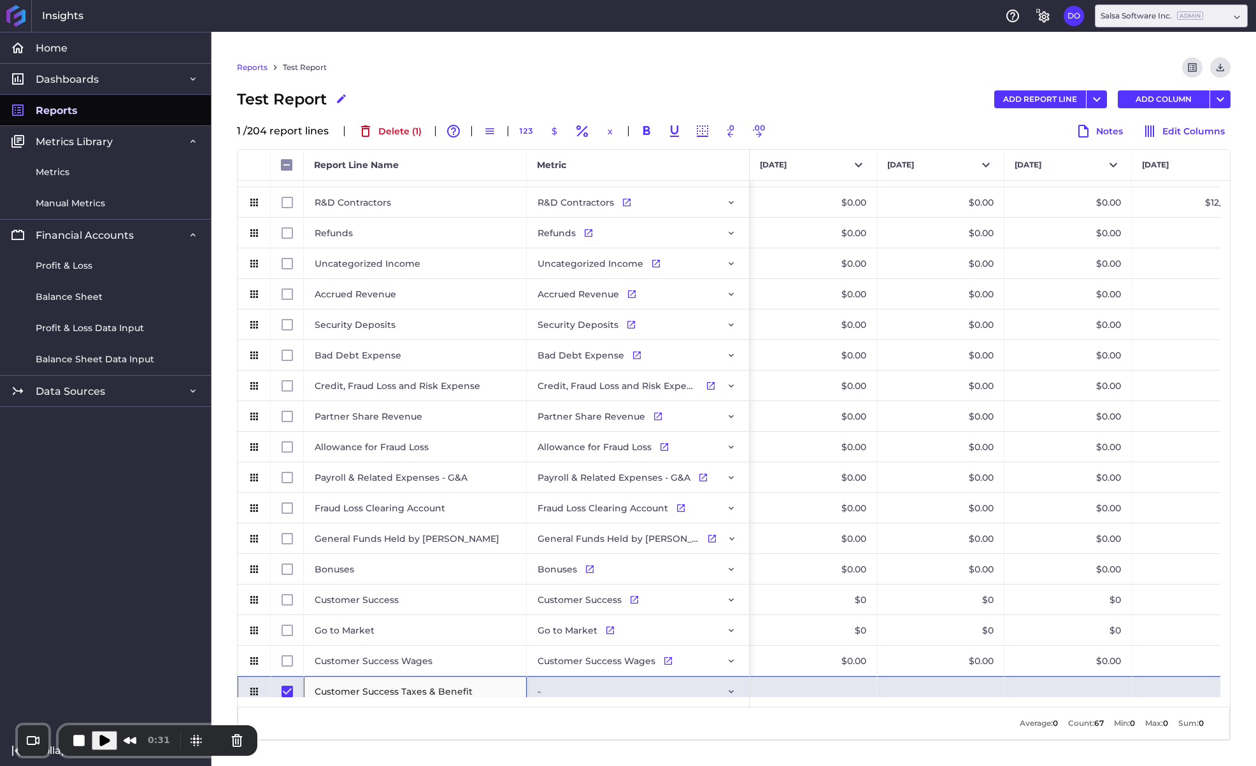
type input "Customer Success Taxes & Benefits"
checkbox input "false"
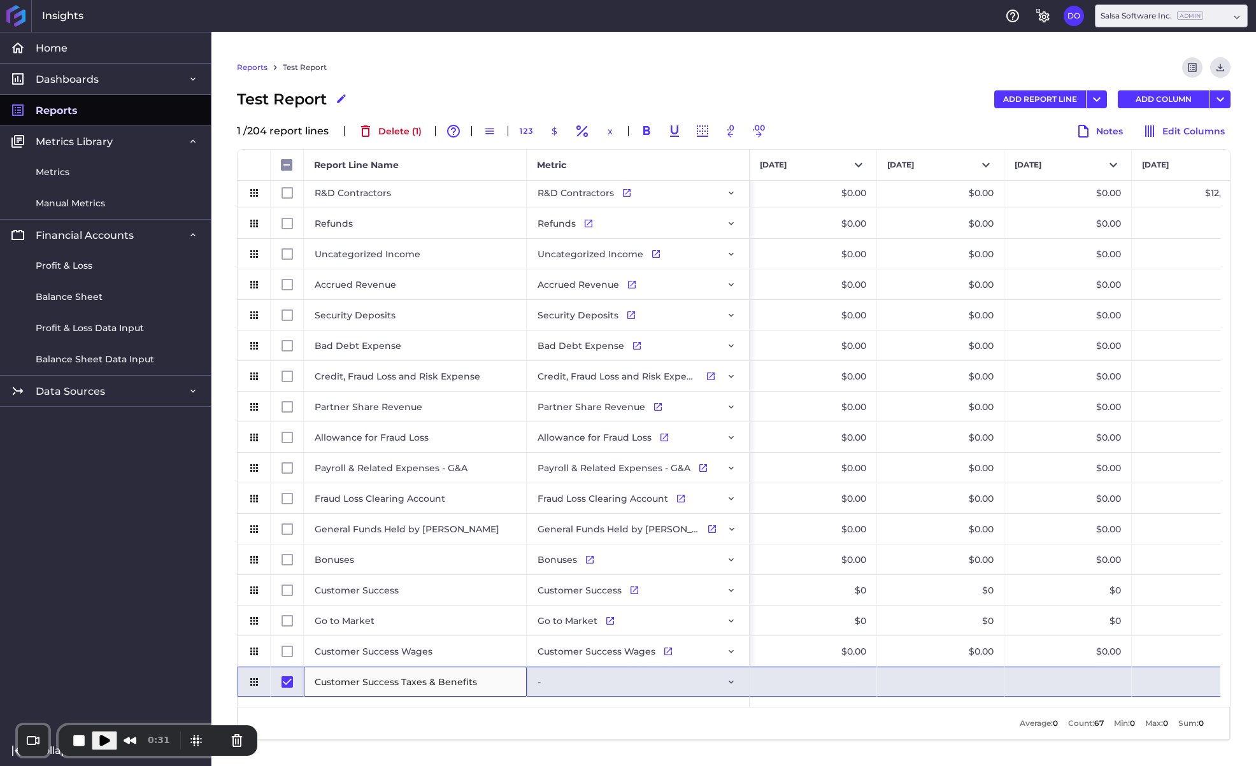
type input "Customer Success Taxes & Benefits"
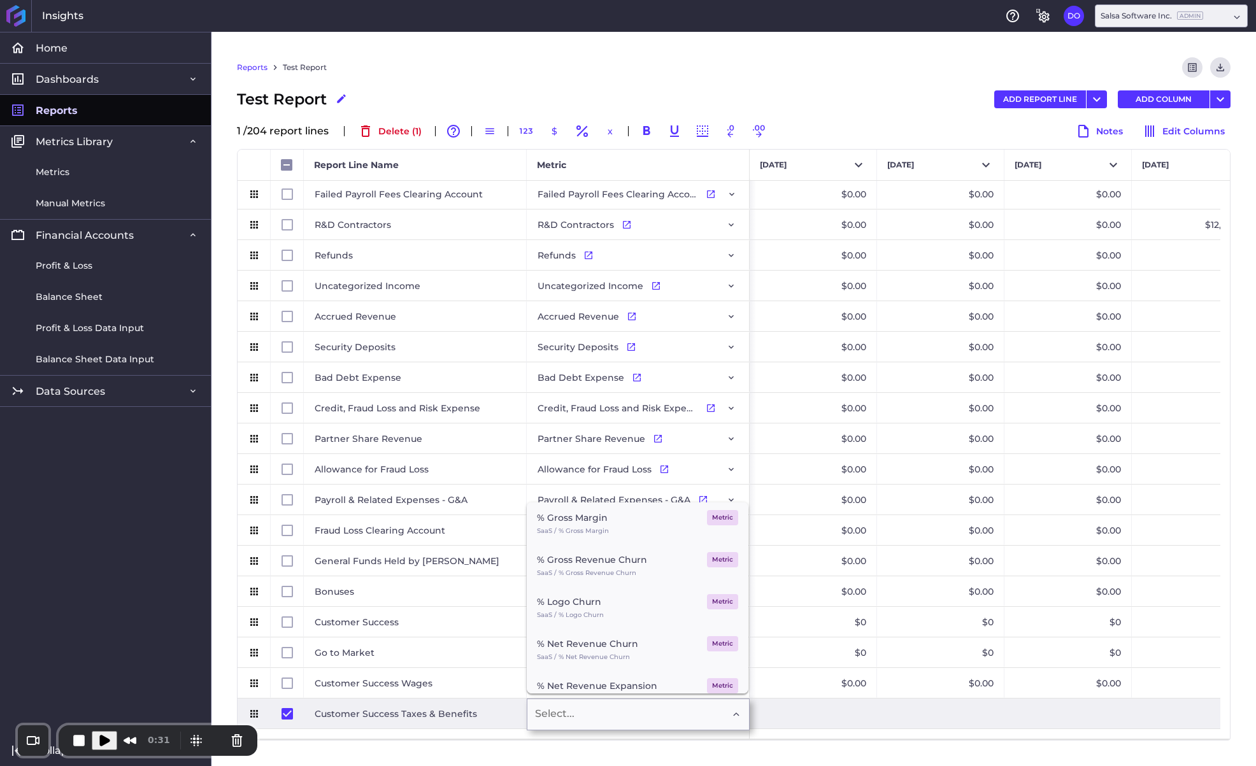
checkbox input "false"
type input "taxes"
click at [592, 569] on div "Customer Success Taxes & Benefits" at bounding box center [611, 556] width 148 height 31
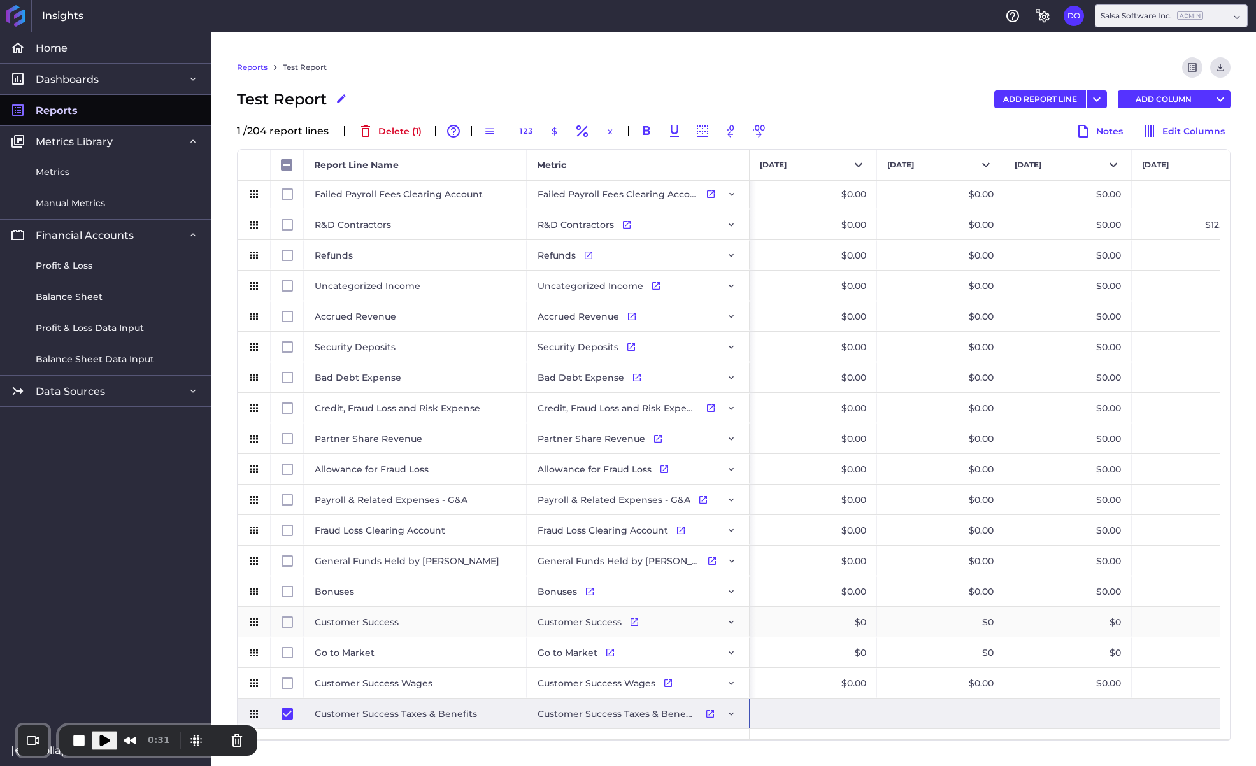
checkbox input "false"
click at [285, 712] on input "Press Space to toggle row selection (checked)" at bounding box center [287, 713] width 11 height 11
checkbox input "false"
drag, startPoint x: 1098, startPoint y: 97, endPoint x: 1084, endPoint y: 111, distance: 20.3
click at [1098, 97] on icon "User Menu" at bounding box center [1096, 99] width 15 height 15
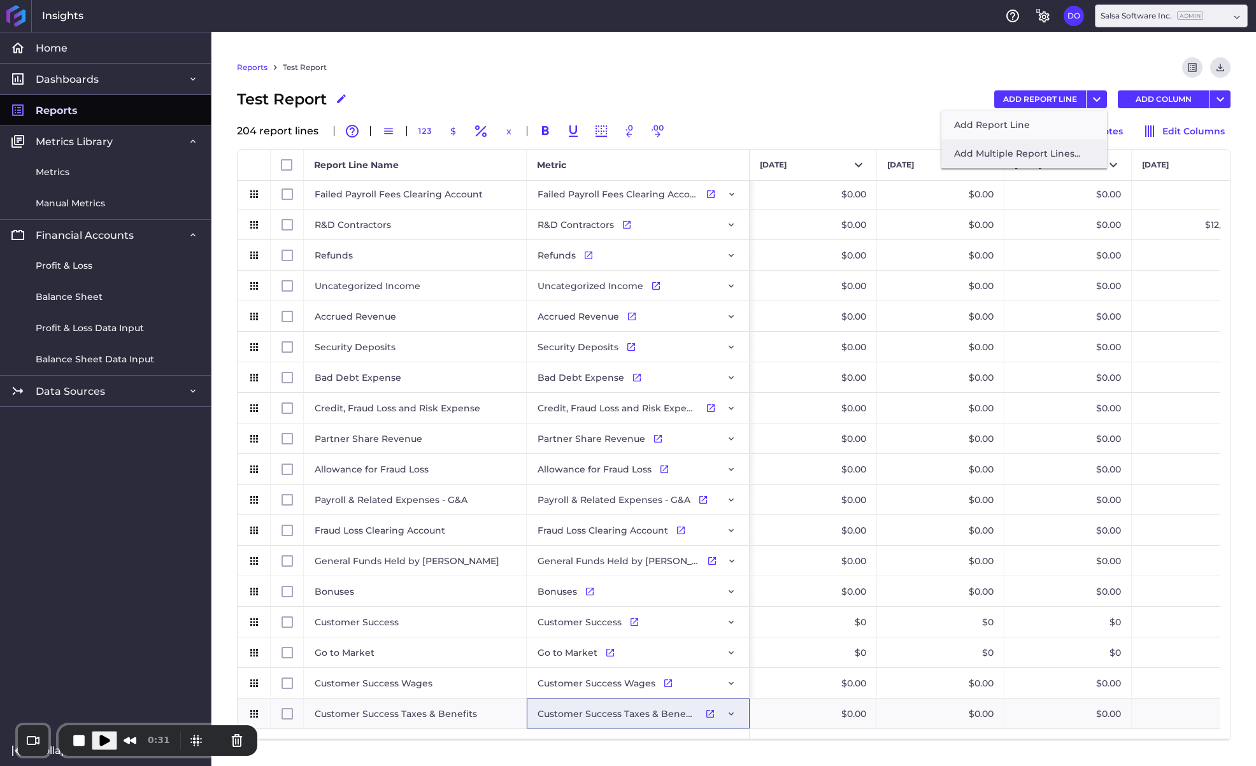
click at [1033, 152] on button "Add Multiple Report Lines..." at bounding box center [1025, 154] width 166 height 29
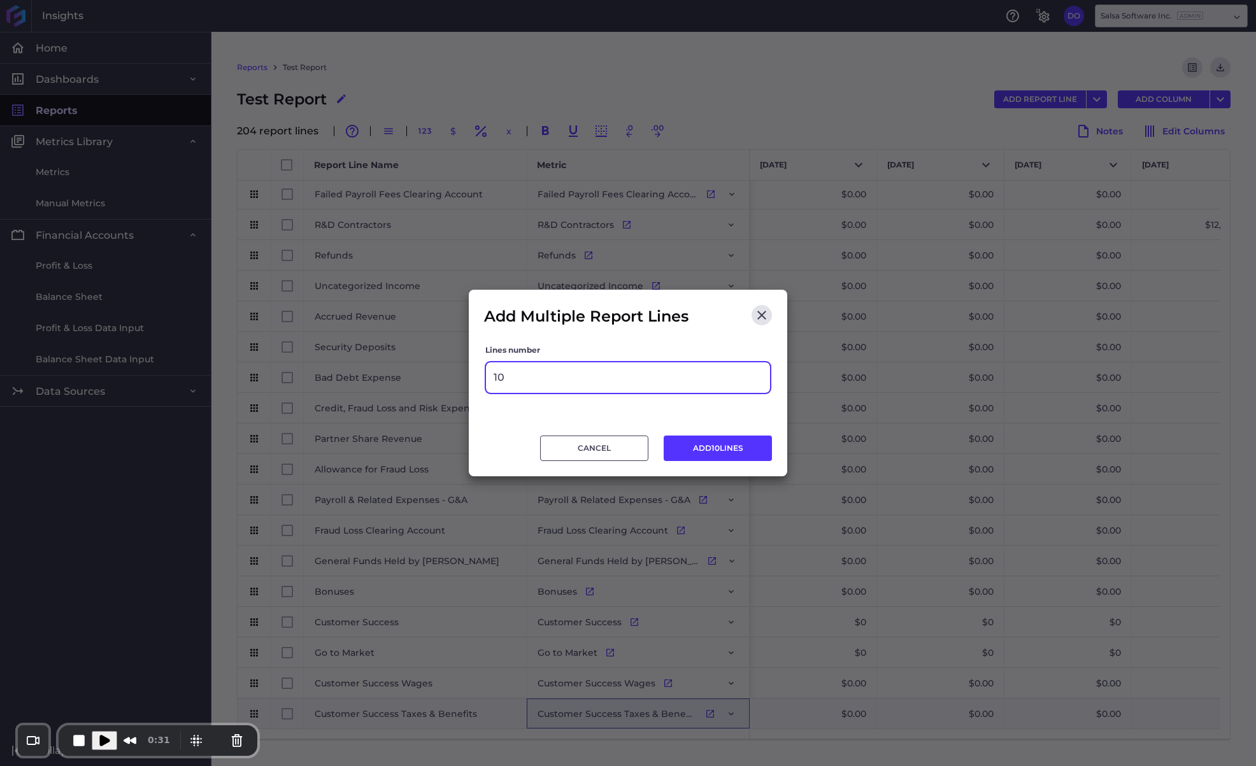
click at [536, 376] on input "10" at bounding box center [628, 377] width 284 height 31
type input "1"
type input "2"
click at [704, 444] on button "ADD 2 LINES" at bounding box center [718, 448] width 108 height 25
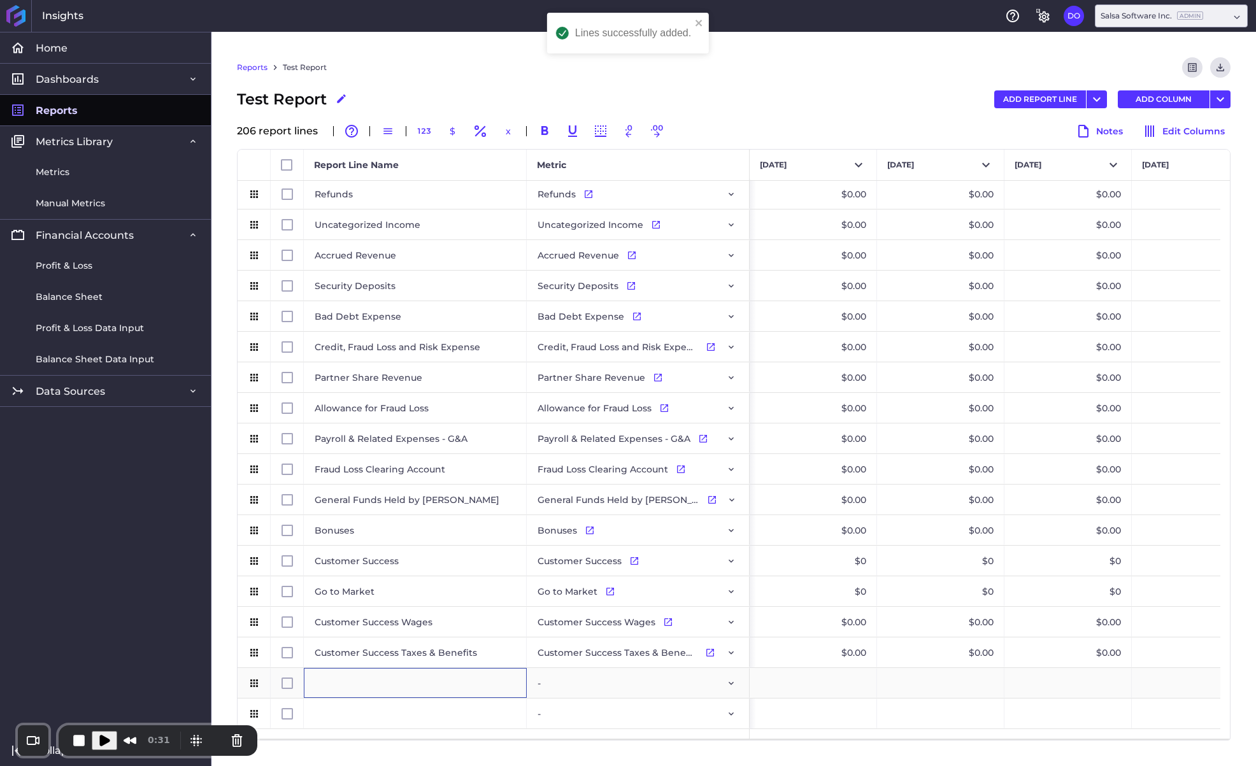
click at [363, 684] on div "Press SPACE to select this row." at bounding box center [415, 683] width 223 height 30
type input "g"
type input "Go to Market Wages"
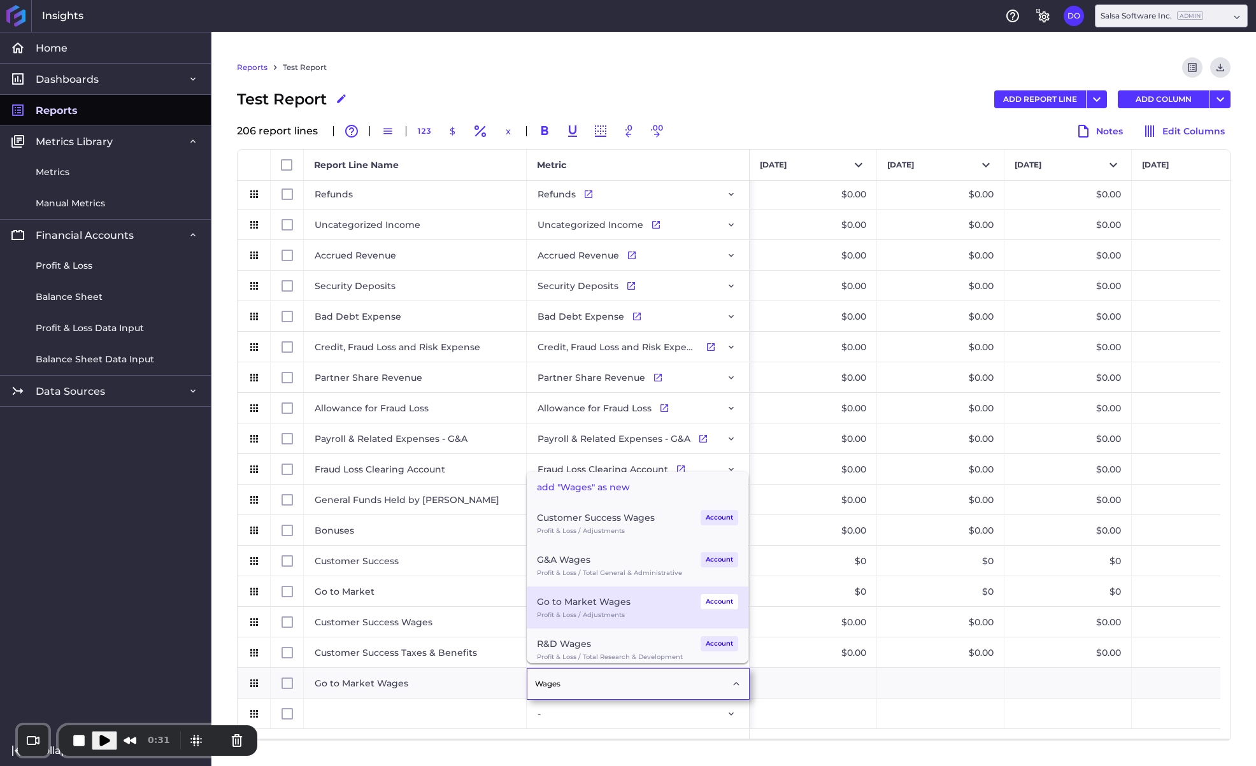
type input "Wages"
click at [564, 601] on div "Go to Market Wages" at bounding box center [584, 601] width 94 height 15
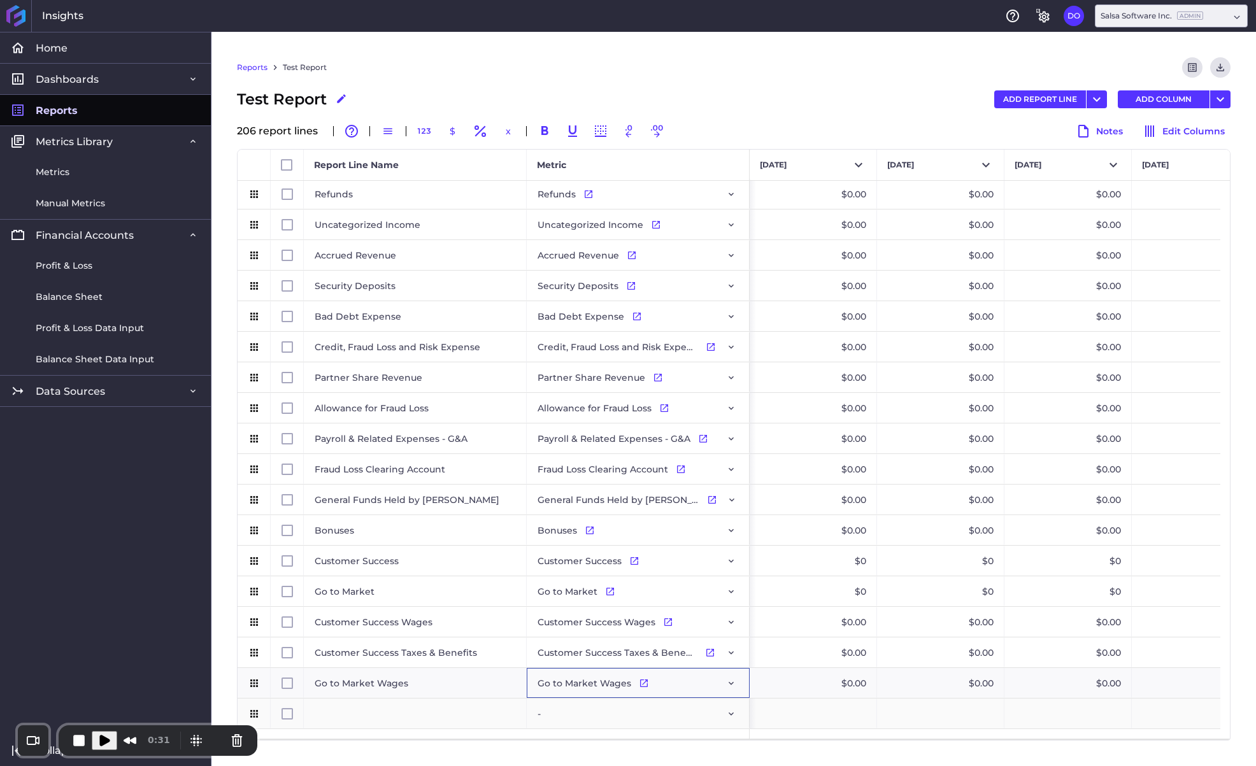
click at [394, 715] on div "Press SPACE to select this row." at bounding box center [415, 714] width 223 height 30
click at [375, 721] on div "Press SPACE to select this row." at bounding box center [415, 714] width 223 height 30
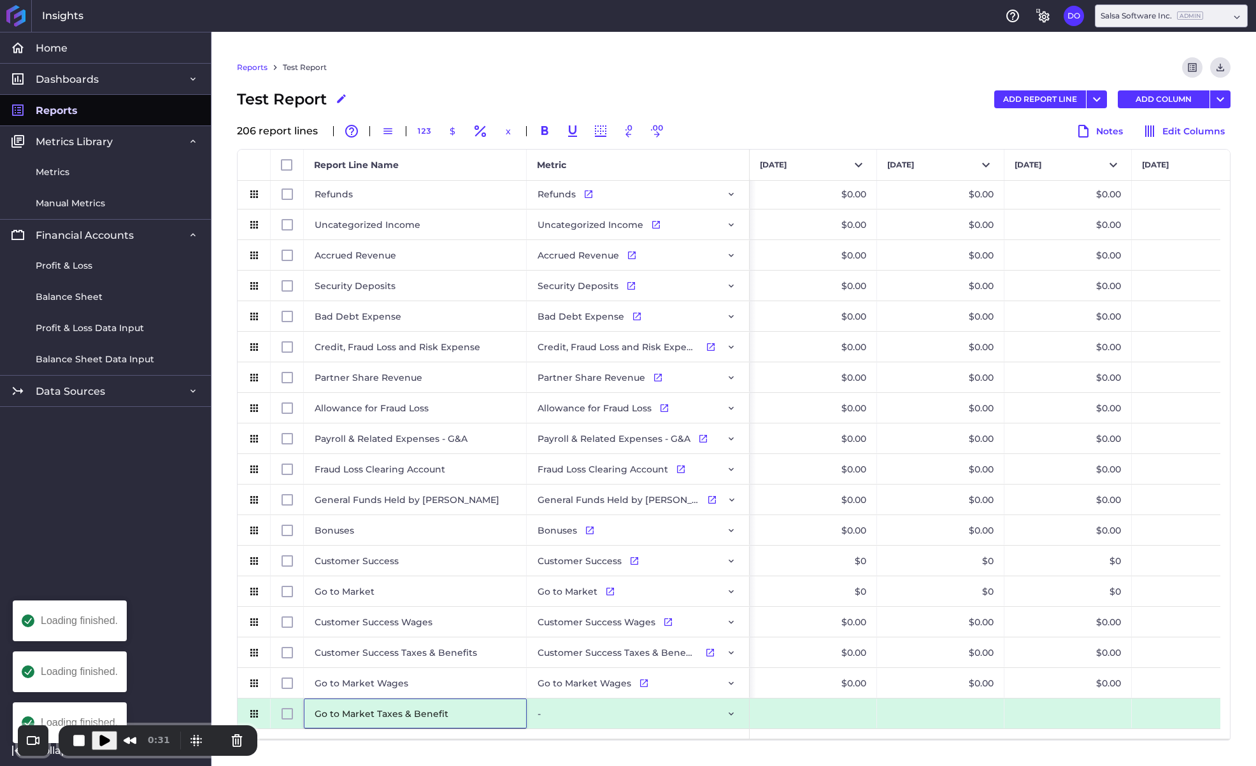
type input "Go to Market Taxes & Benefits"
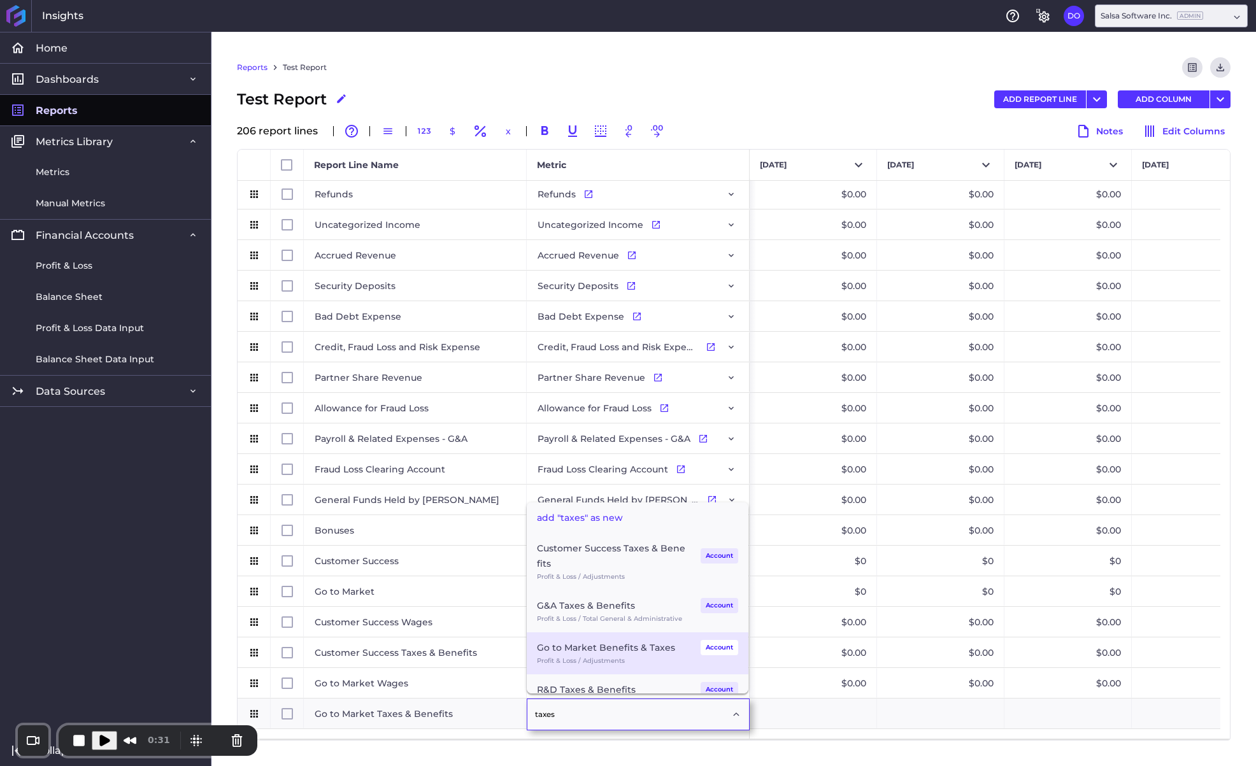
type input "taxes"
click at [587, 657] on div "Profit & Loss / Adjustments" at bounding box center [637, 660] width 201 height 11
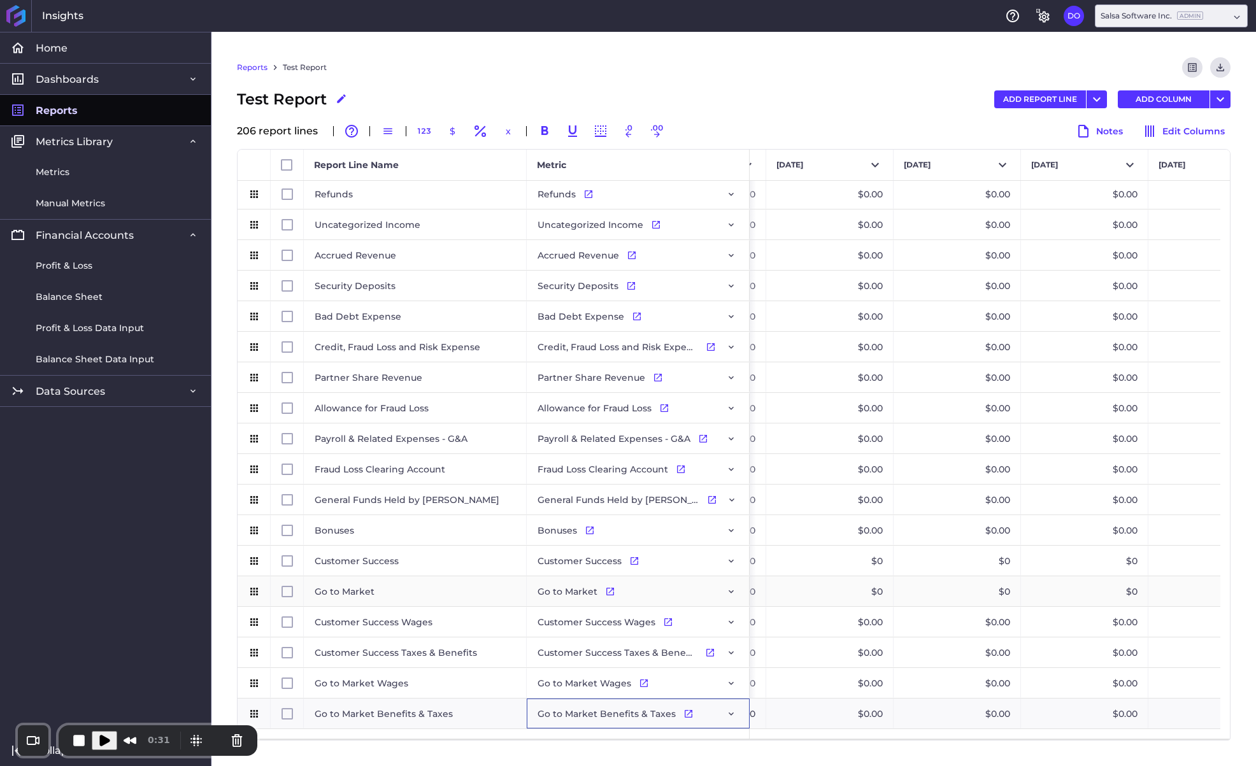
scroll to position [0, 1428]
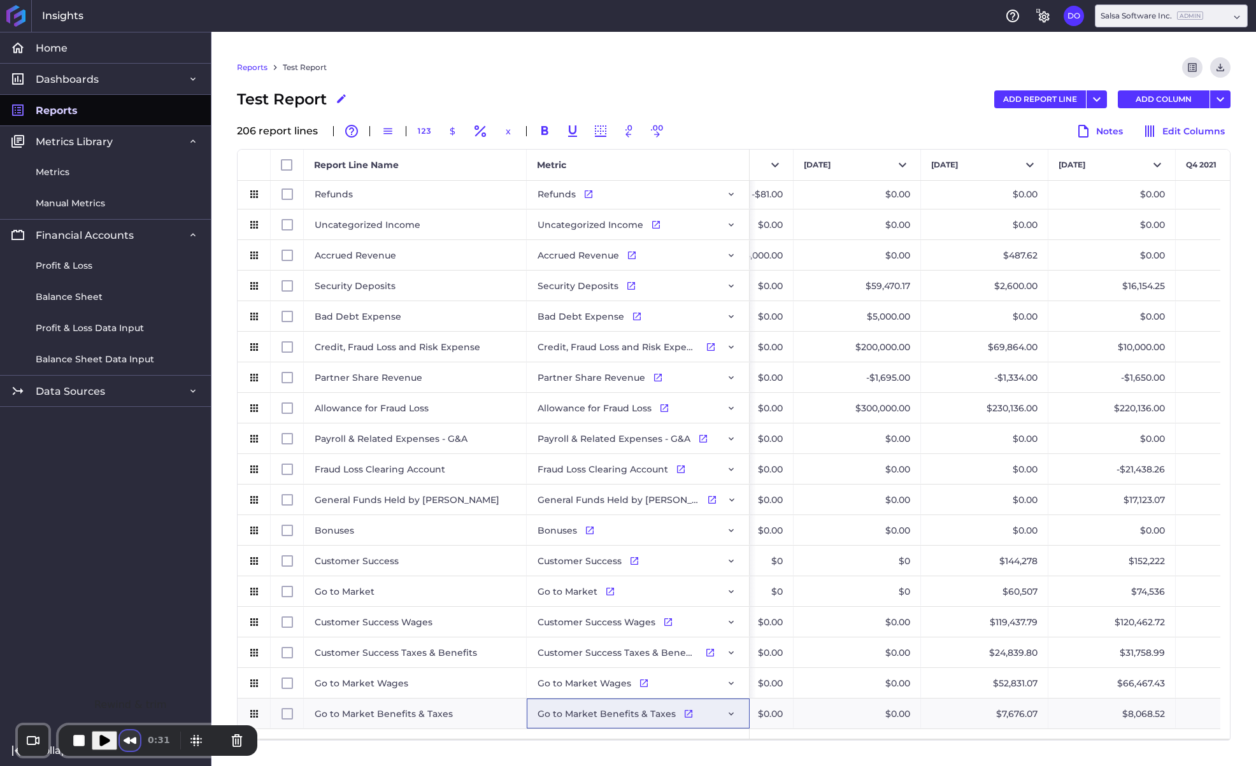
click at [131, 740] on button "Rewind and Trim Recording" at bounding box center [130, 741] width 20 height 20
click at [1215, 38] on span at bounding box center [1220, 32] width 10 height 10
click at [1216, 40] on button at bounding box center [1220, 32] width 20 height 15
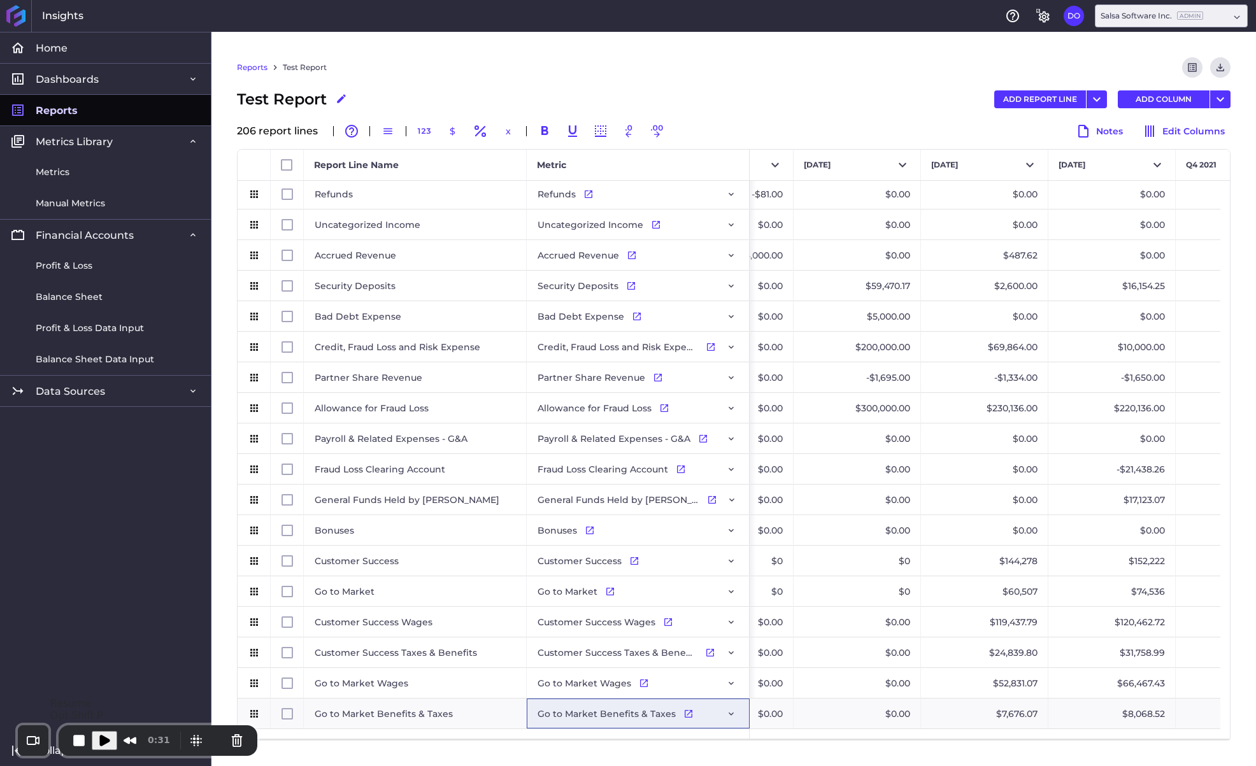
click at [109, 740] on span "Play Recording" at bounding box center [104, 740] width 15 height 15
